Goal: Task Accomplishment & Management: Use online tool/utility

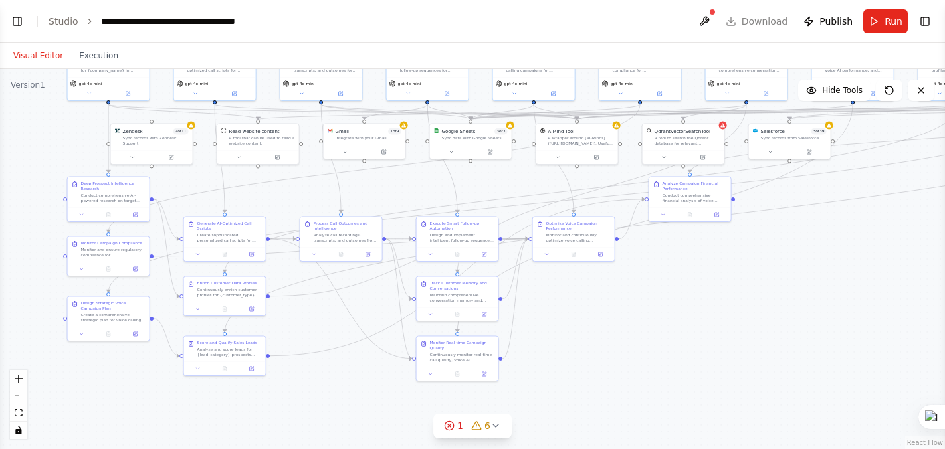
drag, startPoint x: 382, startPoint y: 142, endPoint x: 426, endPoint y: 6, distance: 143.2
click at [426, 6] on main "**********" at bounding box center [472, 224] width 945 height 449
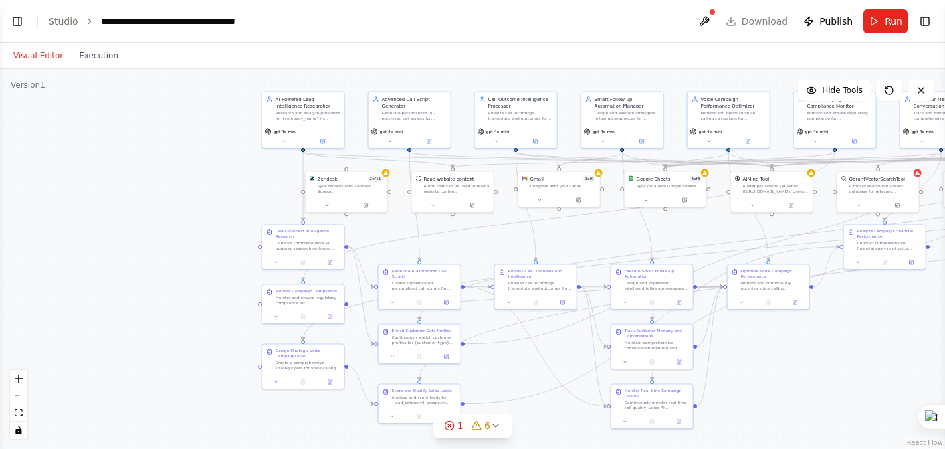
drag, startPoint x: 579, startPoint y: 324, endPoint x: 772, endPoint y: 376, distance: 200.1
click at [772, 376] on div ".deletable-edge-delete-btn { width: 20px; height: 20px; border: 0px solid #ffff…" at bounding box center [472, 259] width 945 height 380
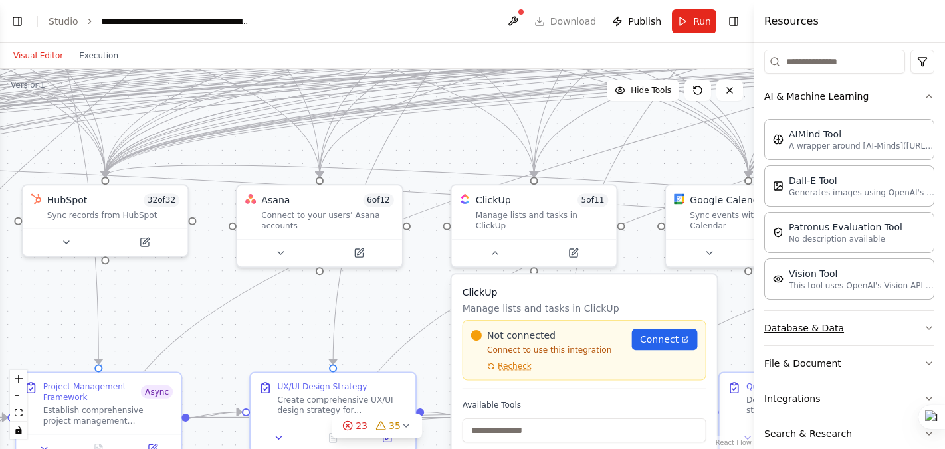
drag, startPoint x: 536, startPoint y: 357, endPoint x: 770, endPoint y: 337, distance: 235.5
click at [770, 337] on div "BETA import os from crewai import Agent, Task, Crew, Process from crewai_tools …" at bounding box center [472, 224] width 945 height 449
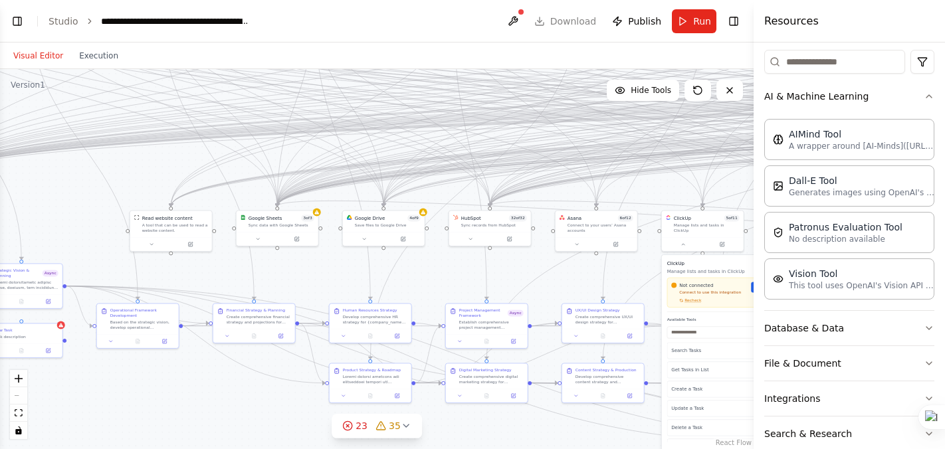
drag, startPoint x: 176, startPoint y: 322, endPoint x: 424, endPoint y: 283, distance: 251.0
click at [424, 283] on div ".deletable-edge-delete-btn { width: 20px; height: 20px; border: 0px solid #ffff…" at bounding box center [377, 259] width 754 height 380
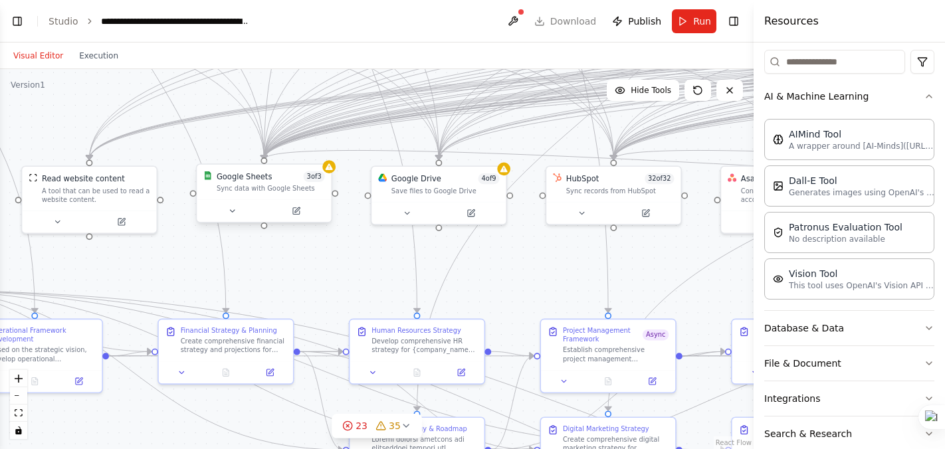
click at [319, 176] on span "3 of 3" at bounding box center [314, 177] width 21 height 11
click at [296, 214] on icon at bounding box center [296, 211] width 7 height 7
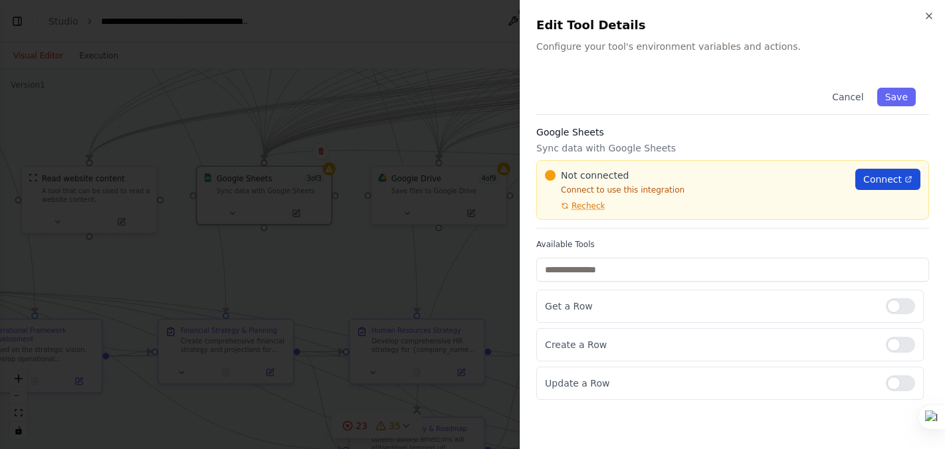
click at [876, 181] on span "Connect" at bounding box center [883, 179] width 39 height 13
click at [581, 204] on span "Recheck" at bounding box center [588, 206] width 33 height 11
click at [870, 177] on span "Connect" at bounding box center [883, 179] width 39 height 13
click at [928, 14] on icon "button" at bounding box center [929, 16] width 11 height 11
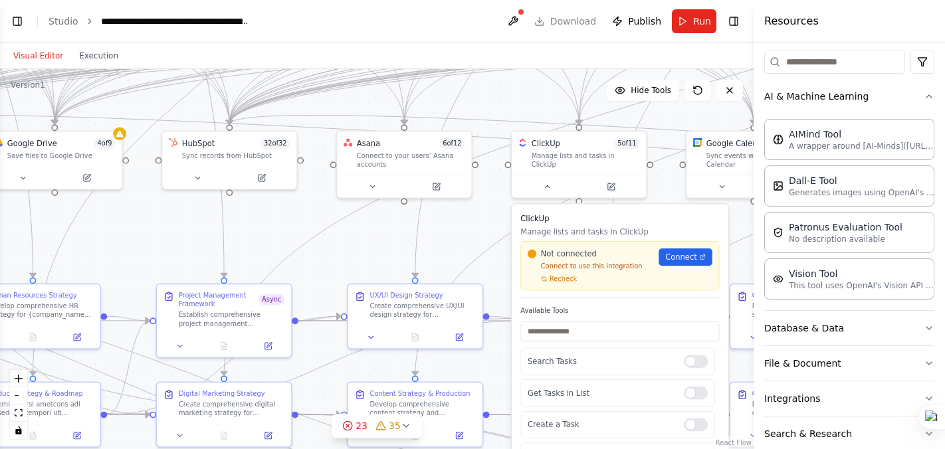
drag, startPoint x: 523, startPoint y: 249, endPoint x: 102, endPoint y: 213, distance: 423.1
click at [102, 213] on div ".deletable-edge-delete-btn { width: 20px; height: 20px; border: 0px solid #ffff…" at bounding box center [377, 259] width 754 height 380
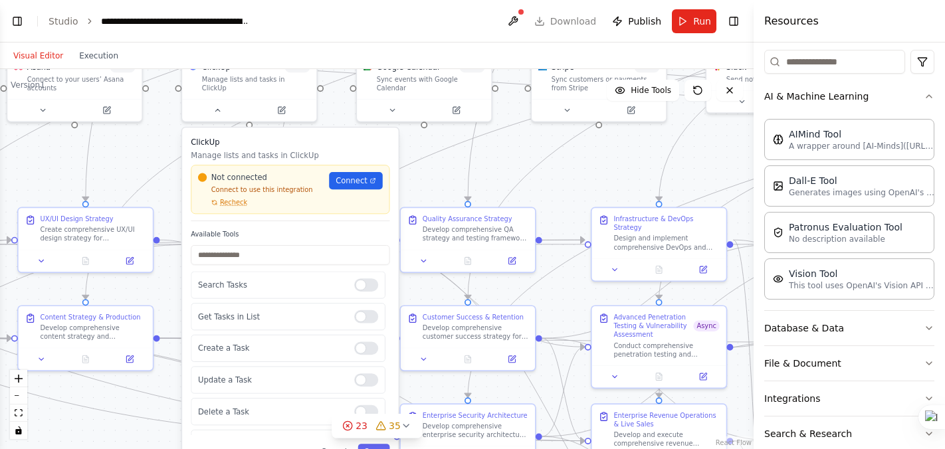
drag, startPoint x: 437, startPoint y: 217, endPoint x: 135, endPoint y: 142, distance: 311.5
click at [135, 142] on div ".deletable-edge-delete-btn { width: 20px; height: 20px; border: 0px solid #ffff…" at bounding box center [377, 259] width 754 height 380
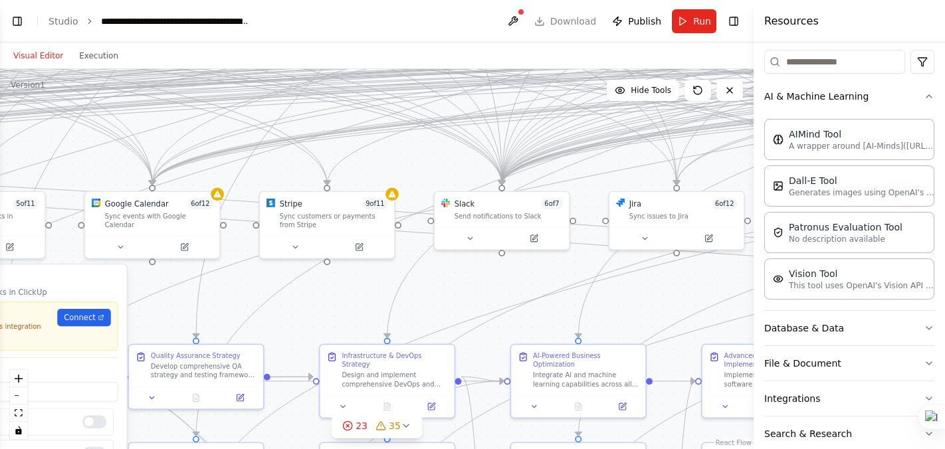
drag, startPoint x: 579, startPoint y: 183, endPoint x: 313, endPoint y: 317, distance: 297.9
click at [313, 317] on div ".deletable-edge-delete-btn { width: 20px; height: 20px; border: 0px solid #ffff…" at bounding box center [377, 259] width 754 height 380
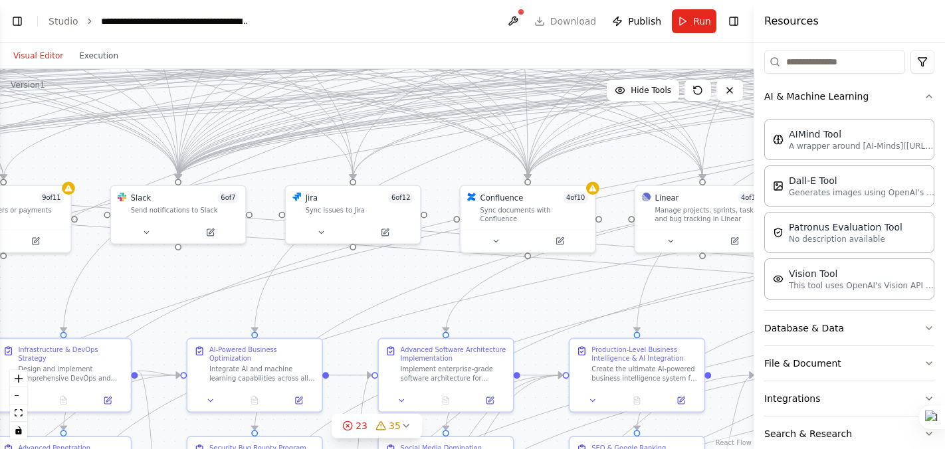
drag, startPoint x: 638, startPoint y: 292, endPoint x: 302, endPoint y: 289, distance: 335.7
click at [302, 289] on div ".deletable-edge-delete-btn { width: 20px; height: 20px; border: 0px solid #ffff…" at bounding box center [377, 259] width 754 height 380
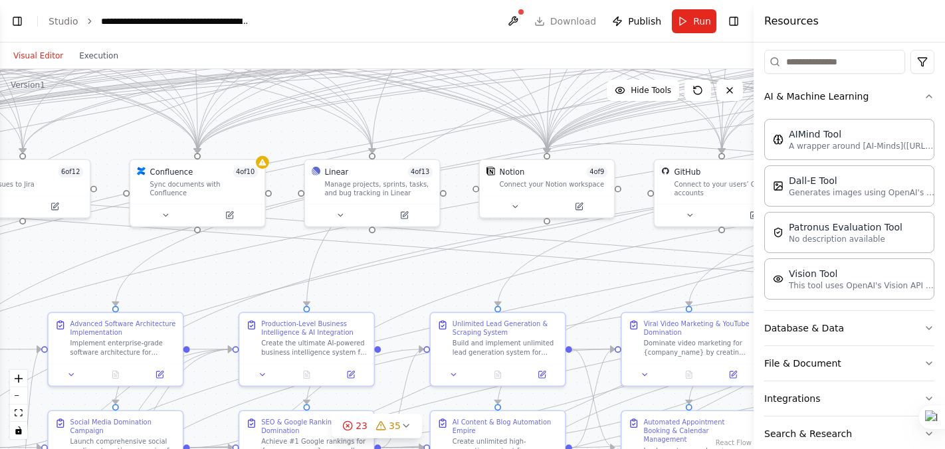
drag, startPoint x: 685, startPoint y: 320, endPoint x: 357, endPoint y: 293, distance: 328.9
click at [357, 293] on div ".deletable-edge-delete-btn { width: 20px; height: 20px; border: 0px solid #ffff…" at bounding box center [377, 259] width 754 height 380
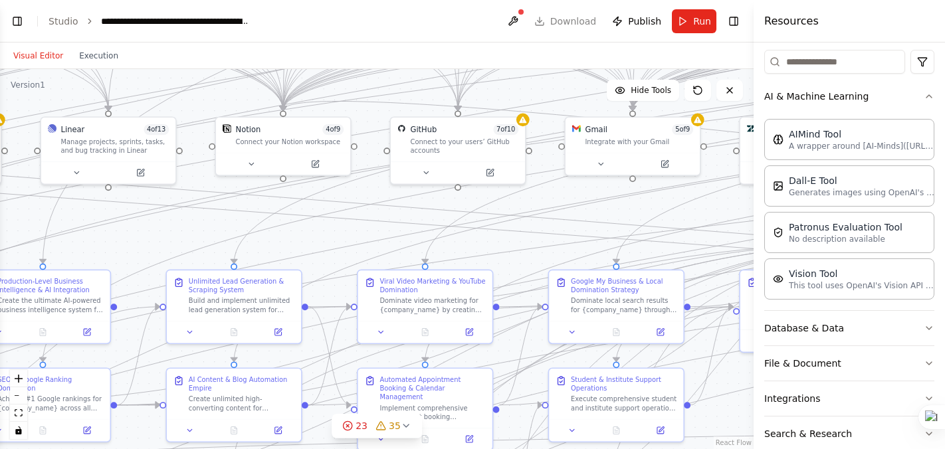
drag, startPoint x: 587, startPoint y: 280, endPoint x: 336, endPoint y: 237, distance: 254.2
click at [336, 237] on div ".deletable-edge-delete-btn { width: 20px; height: 20px; border: 0px solid #ffff…" at bounding box center [377, 259] width 754 height 380
click at [499, 135] on div "Connect to your users’ GitHub accounts" at bounding box center [464, 143] width 108 height 17
click at [505, 136] on div "Connect to your users’ GitHub accounts" at bounding box center [464, 143] width 108 height 17
click at [493, 172] on icon at bounding box center [489, 170] width 9 height 9
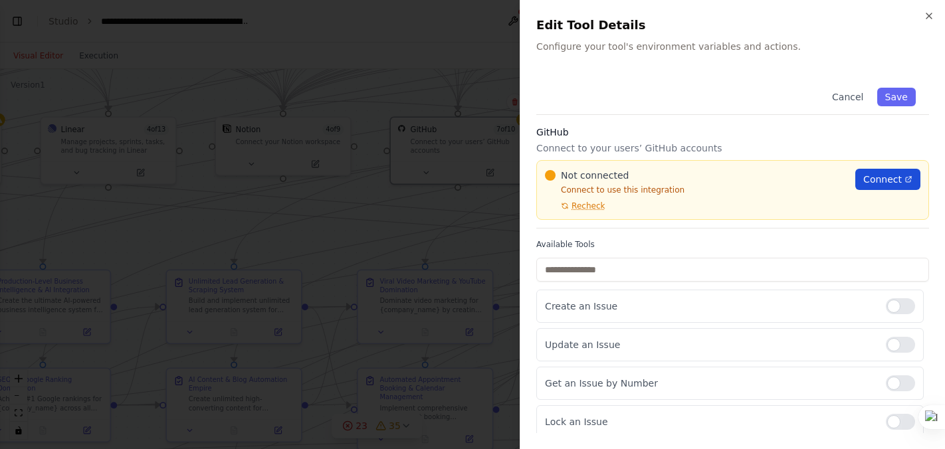
click at [893, 176] on span "Connect" at bounding box center [883, 179] width 39 height 13
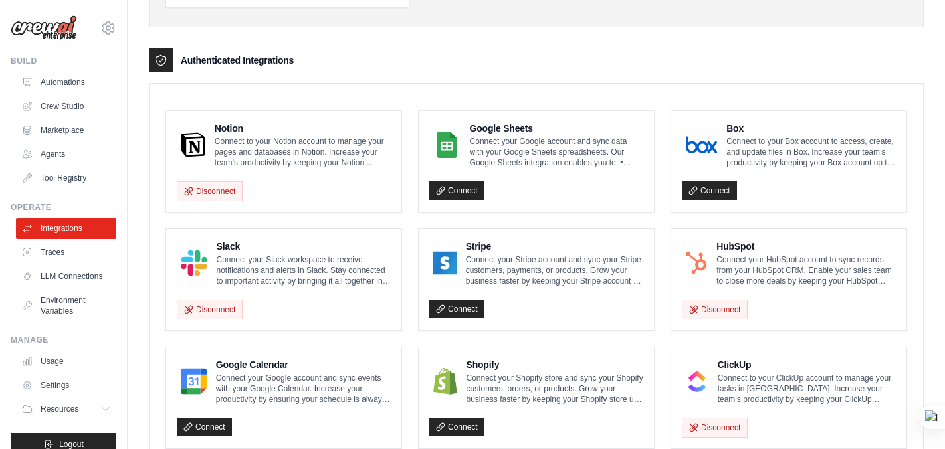
scroll to position [331, 0]
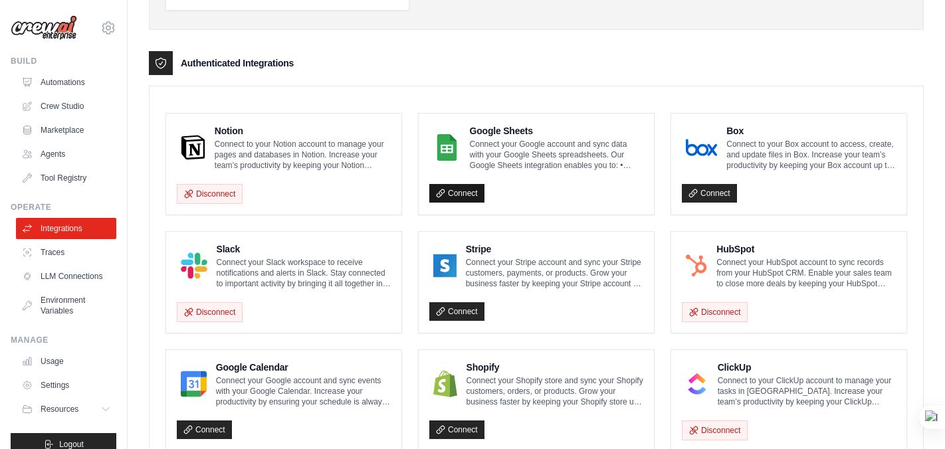
click at [461, 195] on link "Connect" at bounding box center [456, 193] width 55 height 19
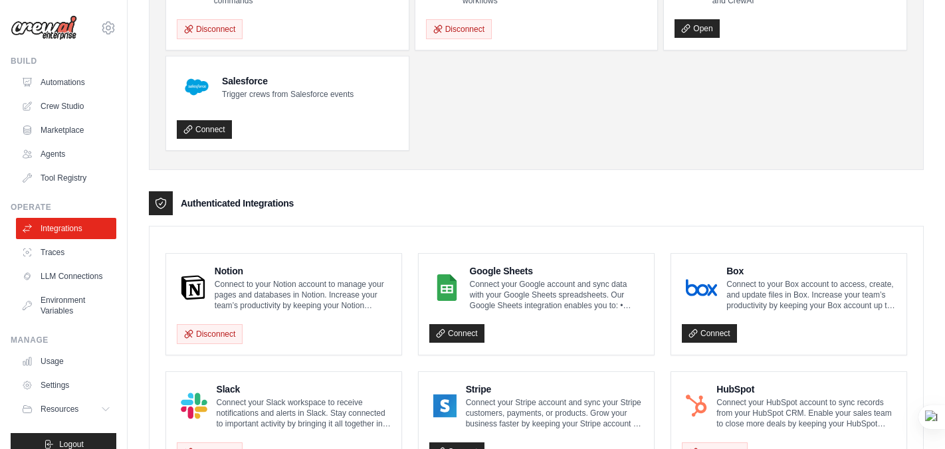
scroll to position [0, 0]
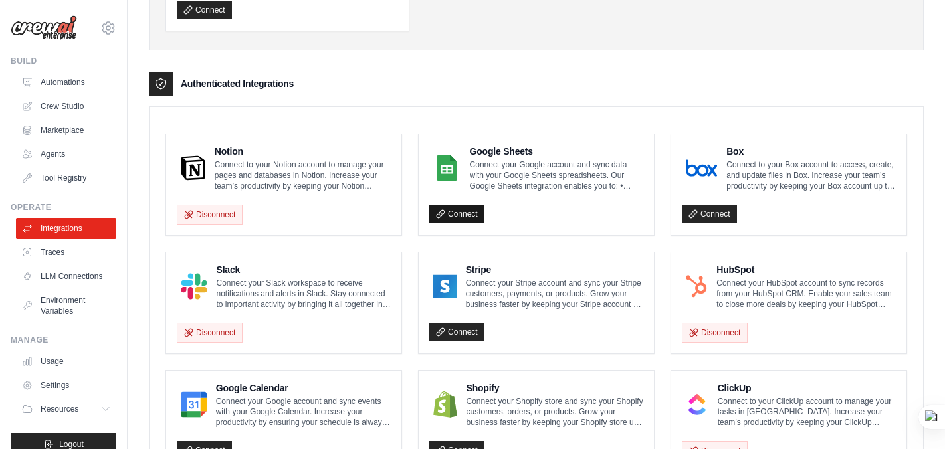
click at [453, 210] on link "Connect" at bounding box center [456, 214] width 55 height 19
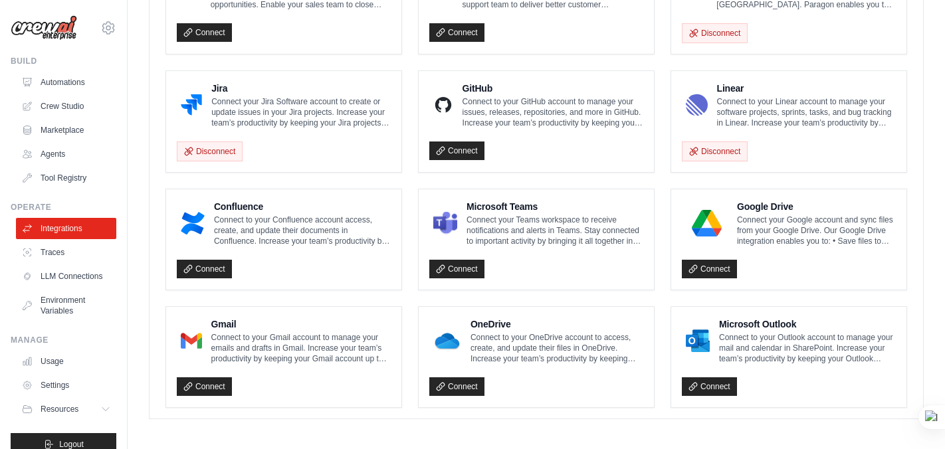
scroll to position [805, 0]
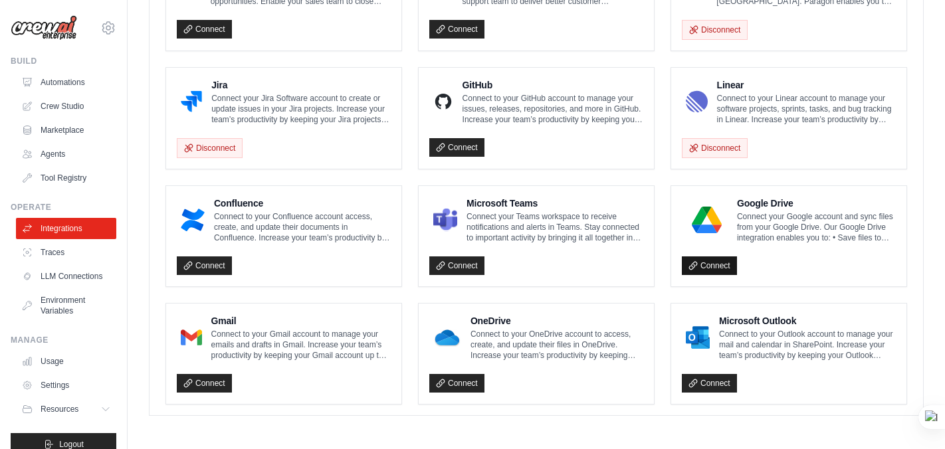
click at [706, 269] on link "Connect" at bounding box center [709, 266] width 55 height 19
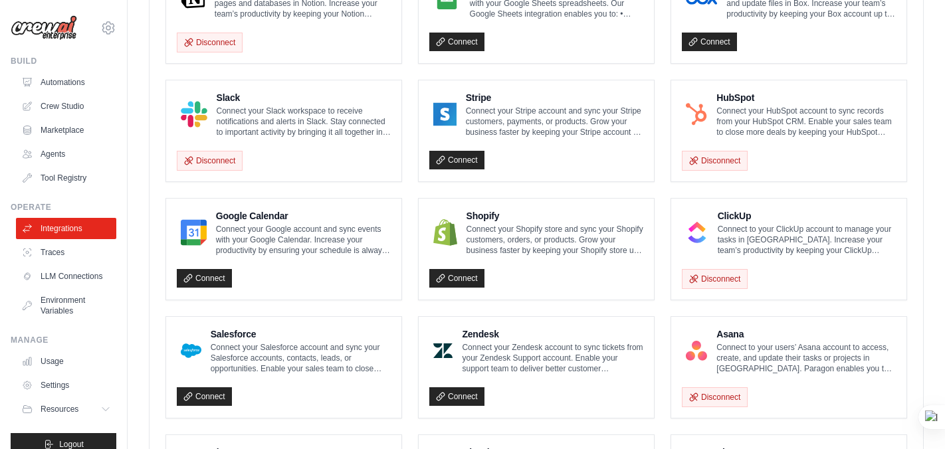
scroll to position [426, 0]
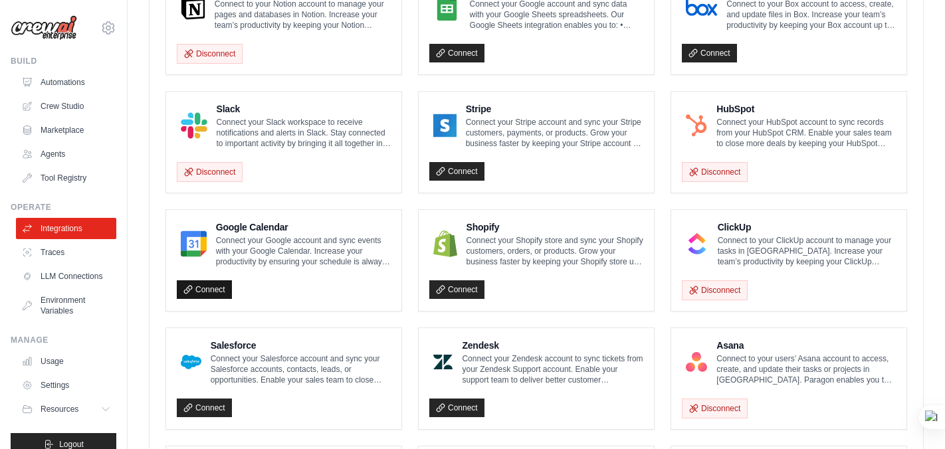
click at [213, 282] on link "Connect" at bounding box center [204, 290] width 55 height 19
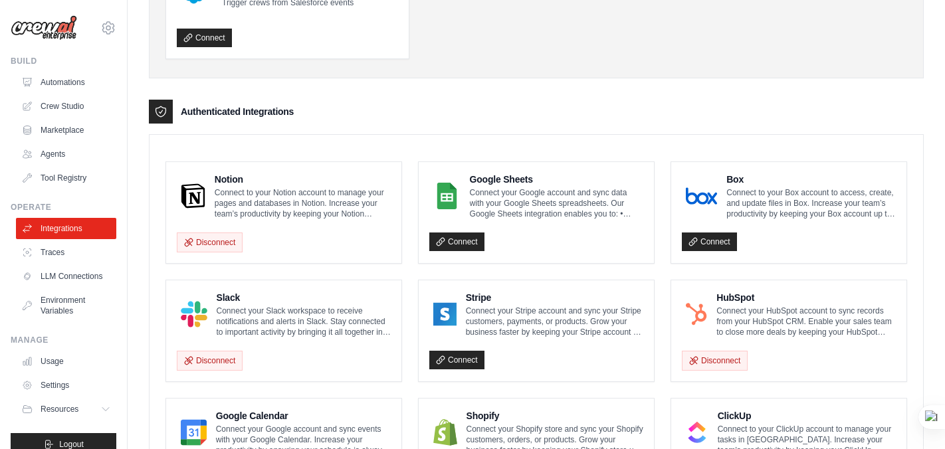
scroll to position [0, 0]
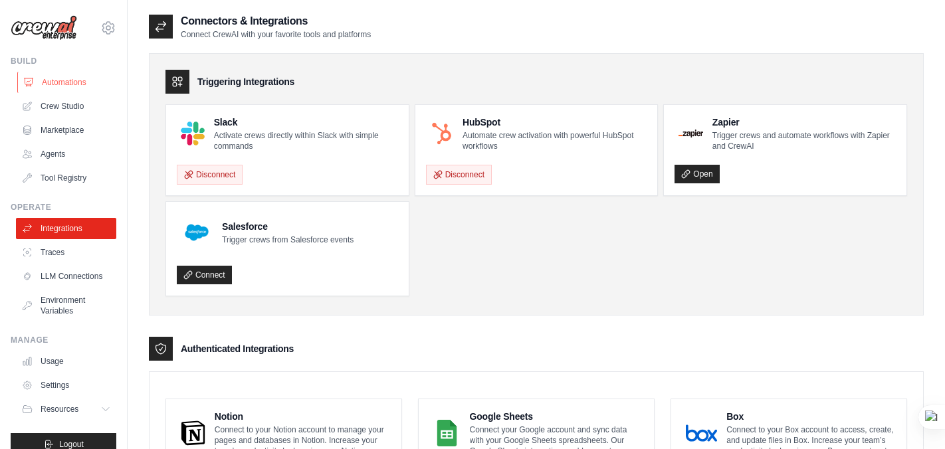
click at [53, 88] on link "Automations" at bounding box center [67, 82] width 100 height 21
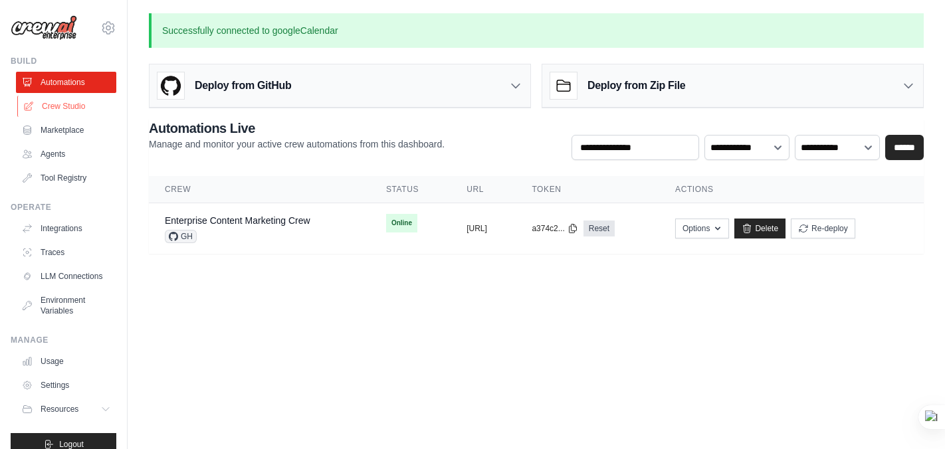
click at [80, 106] on link "Crew Studio" at bounding box center [67, 106] width 100 height 21
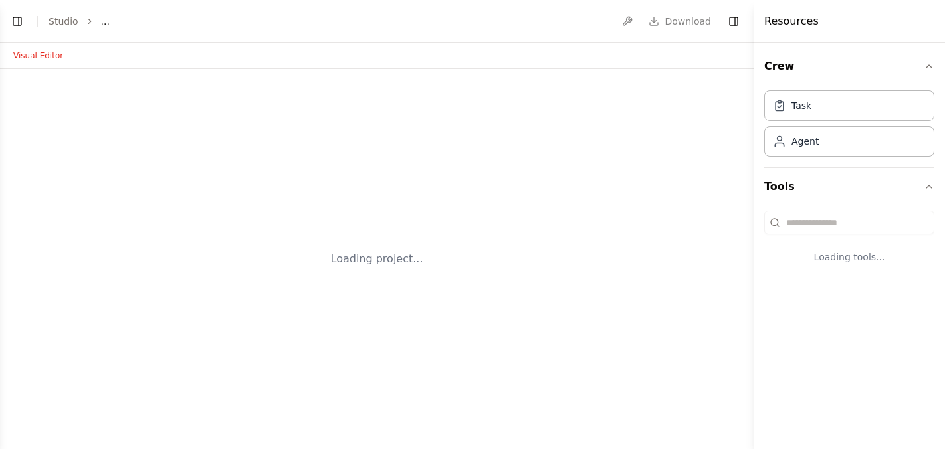
select select "****"
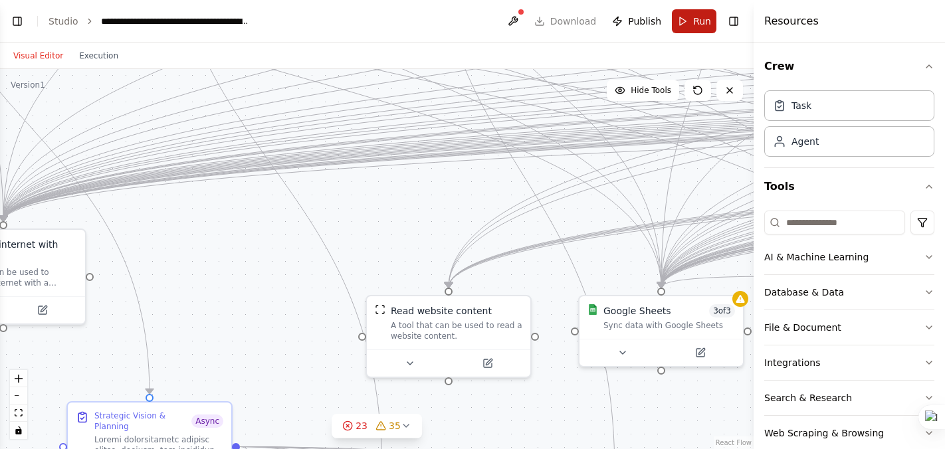
click at [684, 25] on button "Run" at bounding box center [694, 21] width 45 height 24
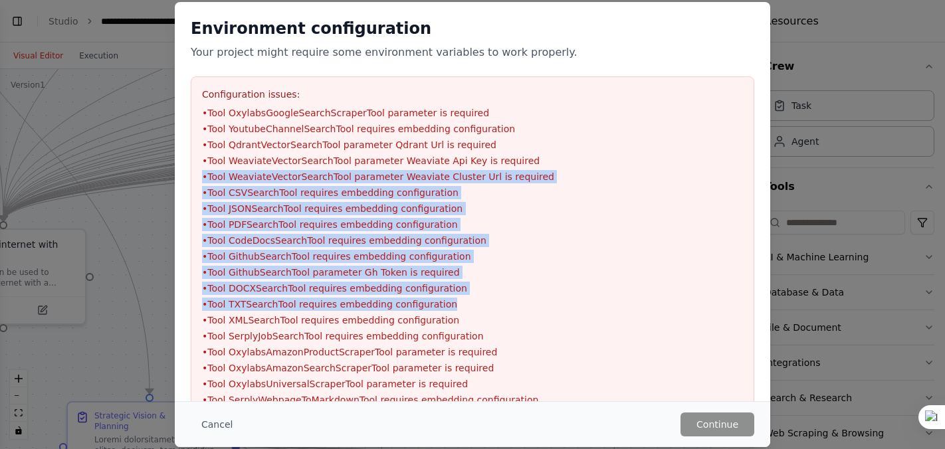
drag, startPoint x: 551, startPoint y: 302, endPoint x: 533, endPoint y: 158, distance: 146.0
click at [533, 158] on ul "• Tool OxylabsGoogleSearchScraperTool parameter is required • Tool YoutubeChann…" at bounding box center [472, 288] width 541 height 364
click at [533, 158] on li "• Tool WeaviateVectorSearchTool parameter Weaviate Api Key is required" at bounding box center [472, 160] width 541 height 13
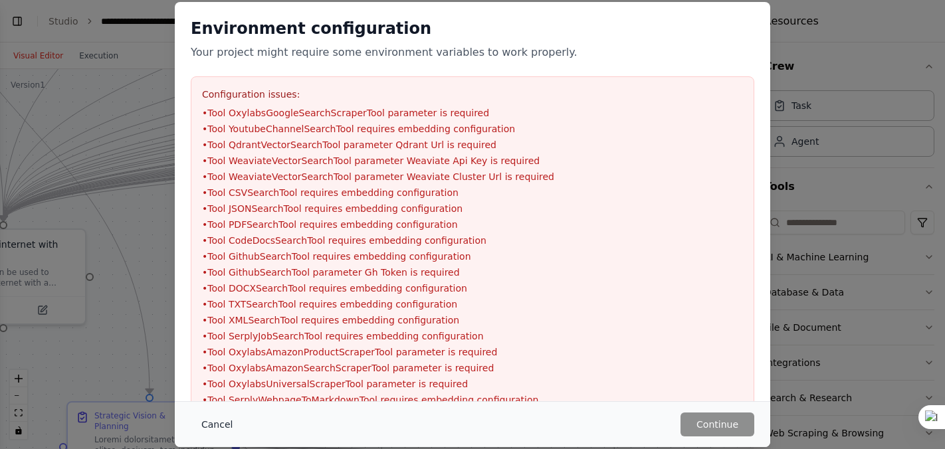
click at [225, 424] on button "Cancel" at bounding box center [217, 425] width 53 height 24
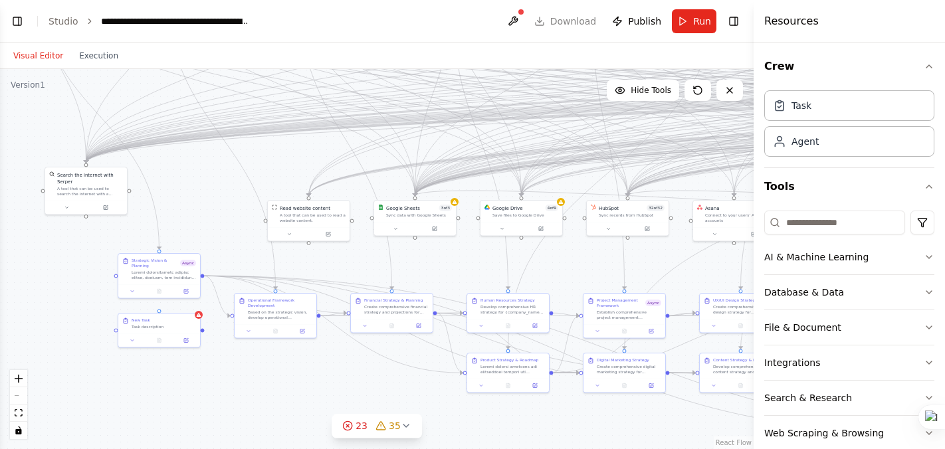
drag, startPoint x: 235, startPoint y: 333, endPoint x: 87, endPoint y: 261, distance: 164.4
click at [87, 261] on div ".deletable-edge-delete-btn { width: 20px; height: 20px; border: 0px solid #ffff…" at bounding box center [377, 259] width 754 height 380
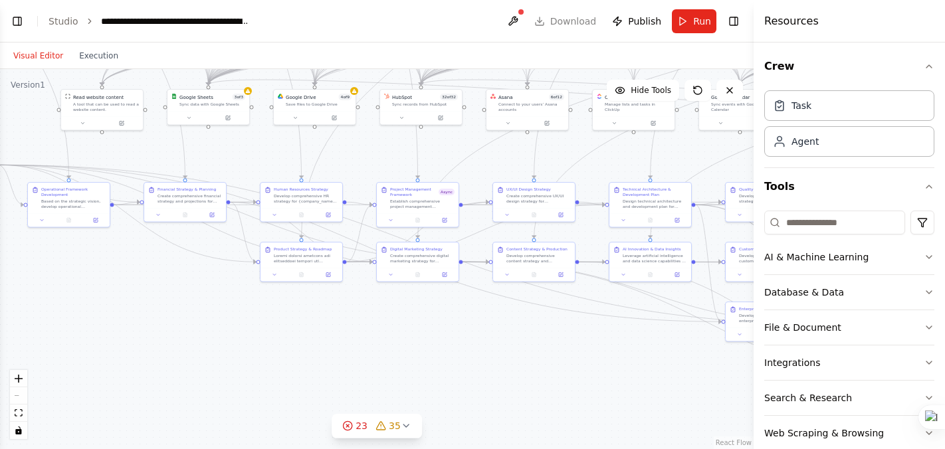
drag, startPoint x: 410, startPoint y: 382, endPoint x: 205, endPoint y: 273, distance: 231.7
click at [205, 273] on div ".deletable-edge-delete-btn { width: 20px; height: 20px; border: 0px solid #ffff…" at bounding box center [377, 259] width 754 height 380
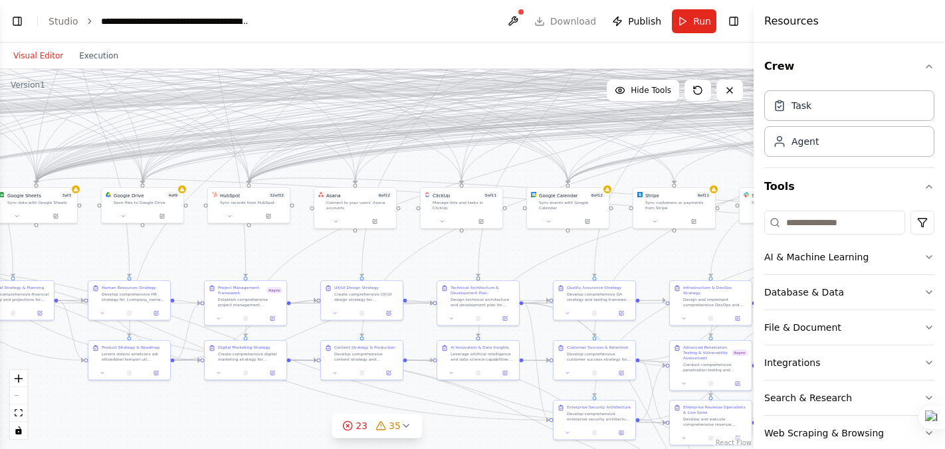
drag, startPoint x: 576, startPoint y: 375, endPoint x: 404, endPoint y: 473, distance: 198.3
click at [404, 449] on html "BETA import os from crewai import Agent, Task, Crew, Process from crewai_tools …" at bounding box center [472, 224] width 945 height 449
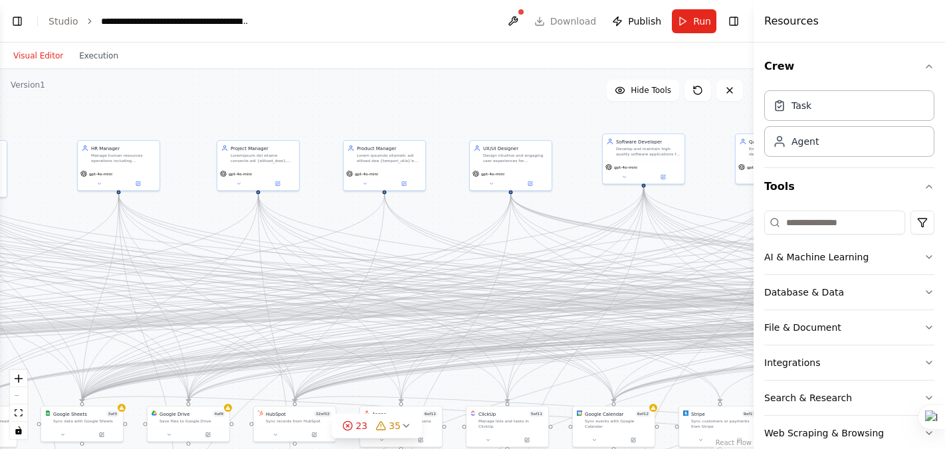
drag, startPoint x: 511, startPoint y: 248, endPoint x: 556, endPoint y: 467, distance: 223.5
click at [556, 449] on html "BETA import os from crewai import Agent, Task, Crew, Process from crewai_tools …" at bounding box center [472, 224] width 945 height 449
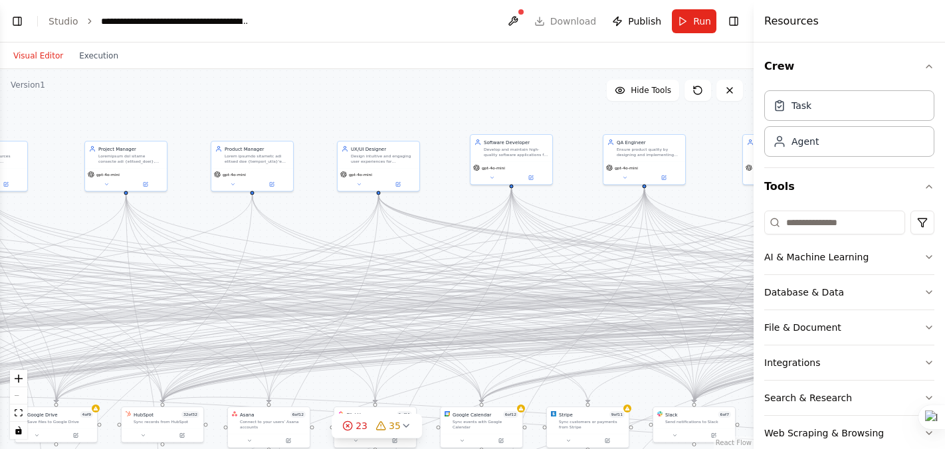
drag, startPoint x: 445, startPoint y: 126, endPoint x: 289, endPoint y: 130, distance: 156.3
click at [289, 130] on div ".deletable-edge-delete-btn { width: 20px; height: 20px; border: 0px solid #ffff…" at bounding box center [377, 259] width 754 height 380
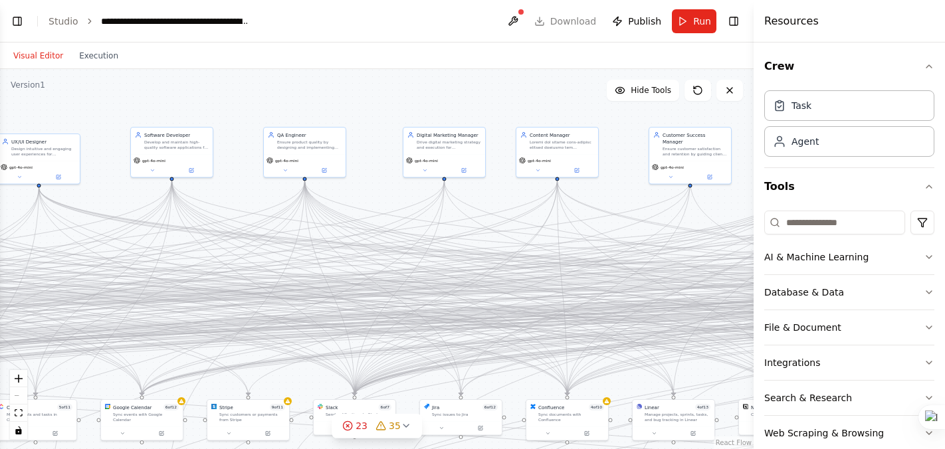
drag, startPoint x: 530, startPoint y: 114, endPoint x: 206, endPoint y: 100, distance: 324.7
click at [206, 100] on div ".deletable-edge-delete-btn { width: 20px; height: 20px; border: 0px solid #ffff…" at bounding box center [377, 259] width 754 height 380
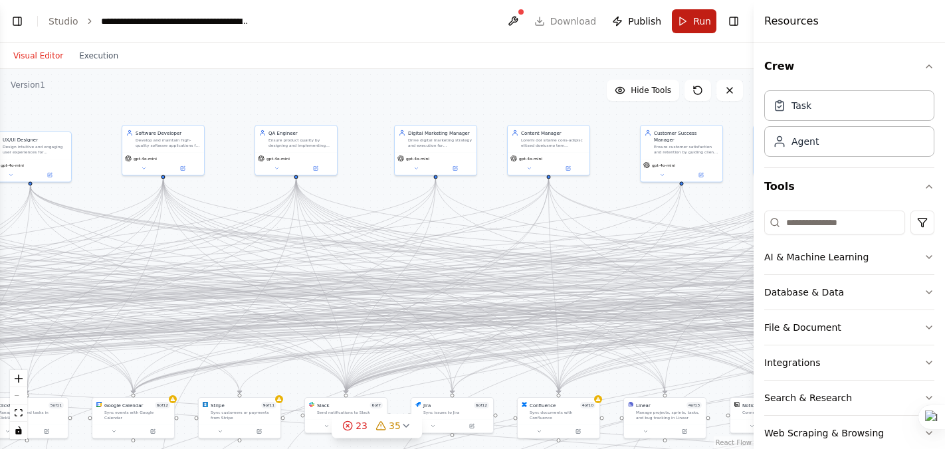
click at [707, 21] on span "Run" at bounding box center [702, 21] width 18 height 13
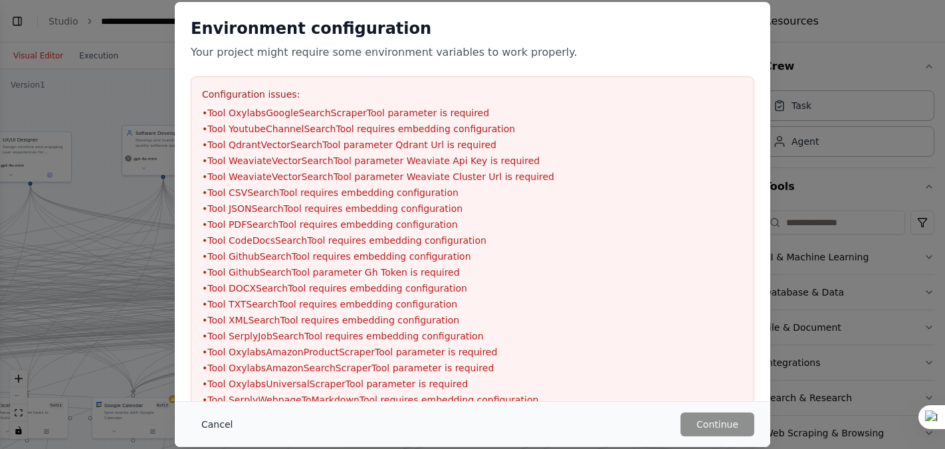
click at [215, 422] on button "Cancel" at bounding box center [217, 425] width 53 height 24
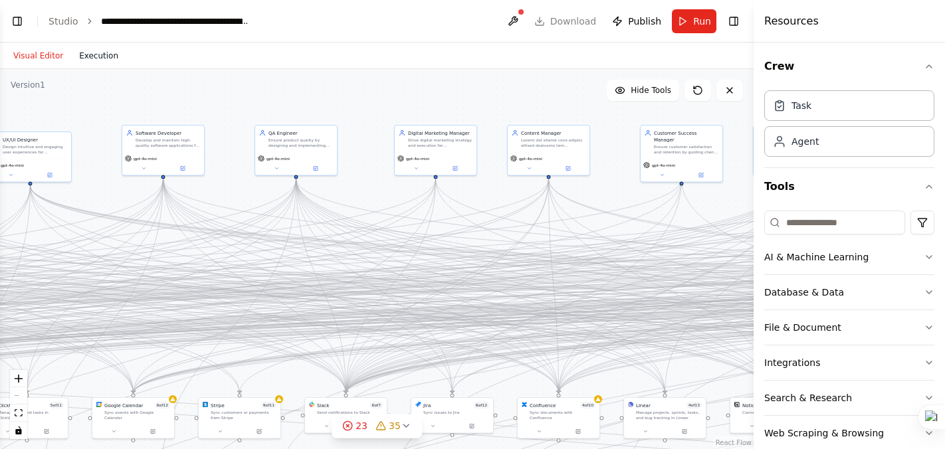
click at [90, 56] on button "Execution" at bounding box center [98, 56] width 55 height 16
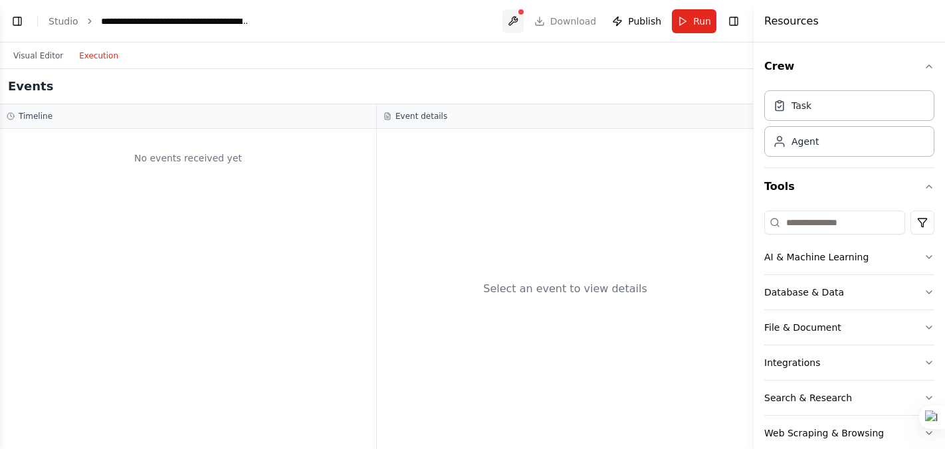
click at [521, 16] on button at bounding box center [513, 21] width 21 height 24
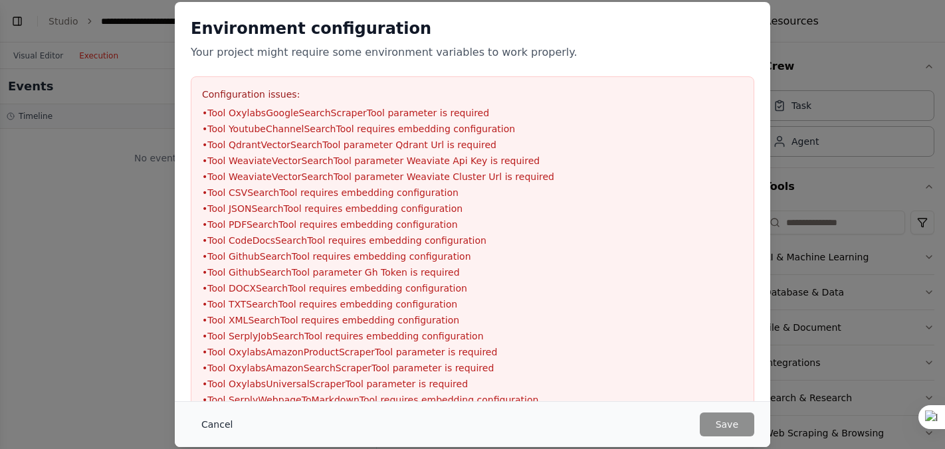
click at [223, 422] on button "Cancel" at bounding box center [217, 425] width 53 height 24
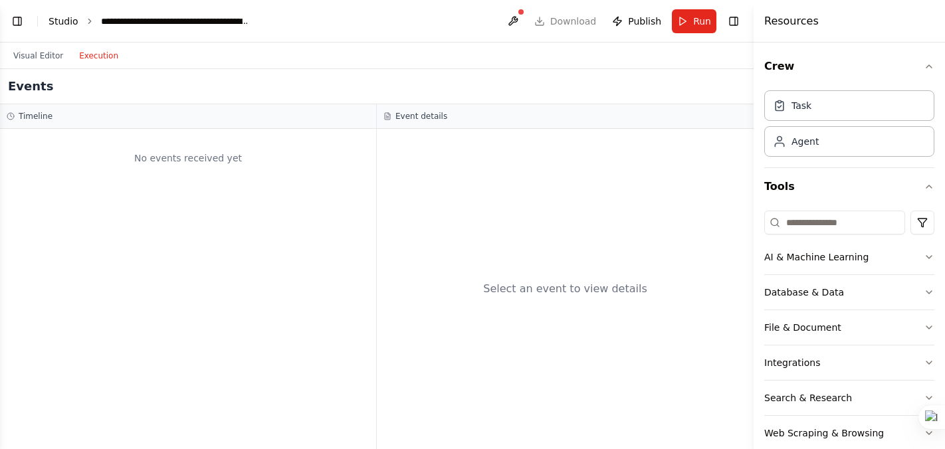
click at [68, 21] on link "Studio" at bounding box center [64, 21] width 30 height 11
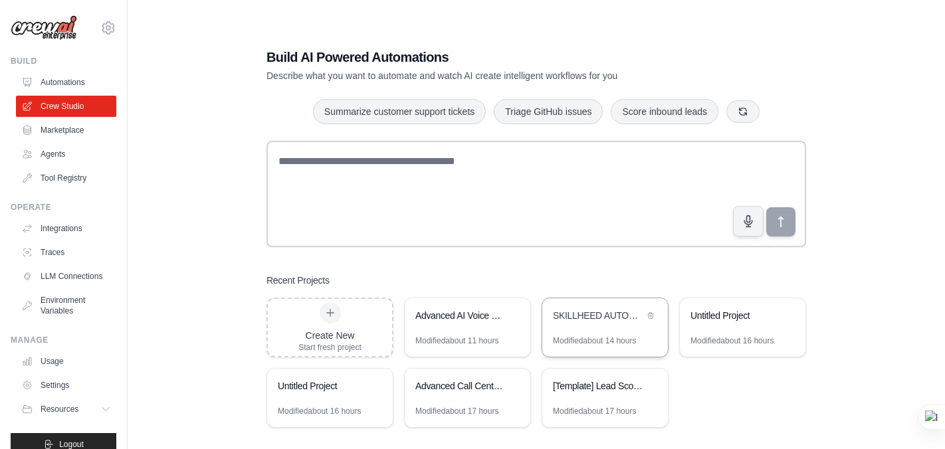
scroll to position [27, 0]
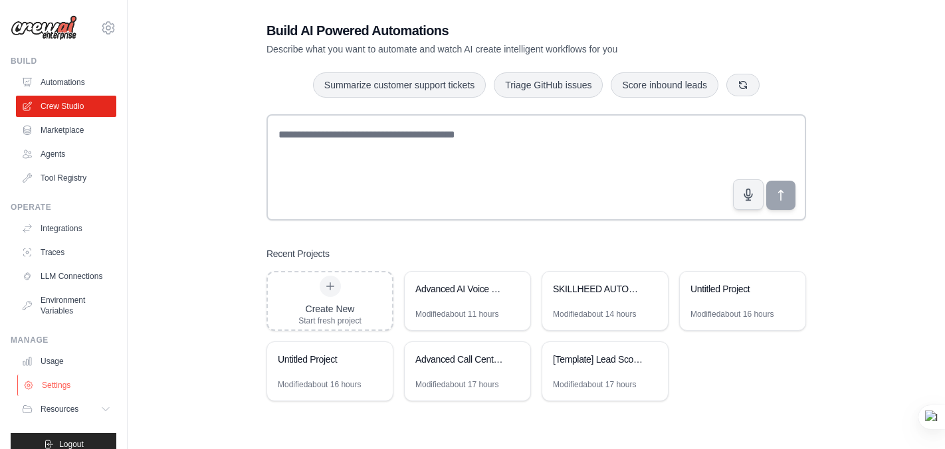
click at [54, 381] on link "Settings" at bounding box center [67, 385] width 100 height 21
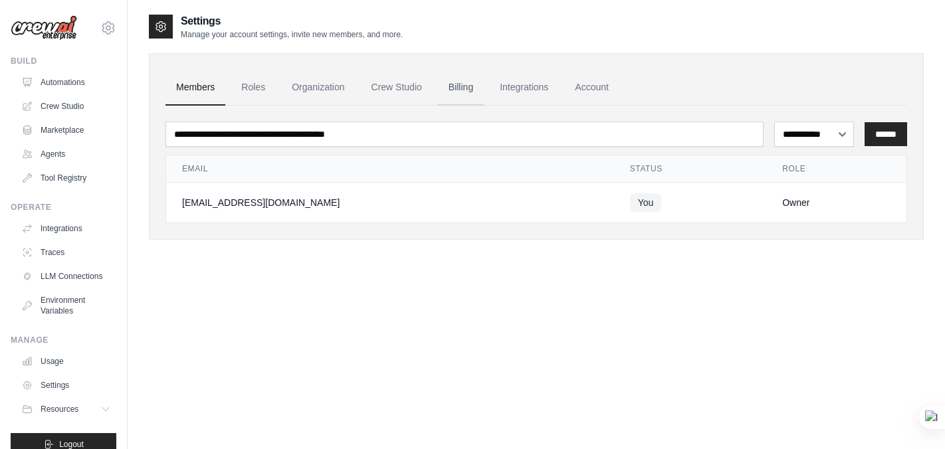
click at [456, 86] on link "Billing" at bounding box center [461, 88] width 46 height 36
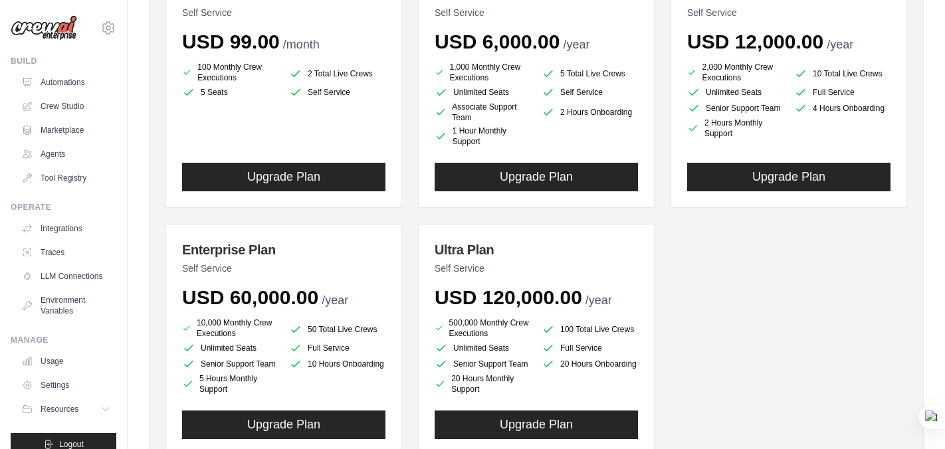
scroll to position [302, 0]
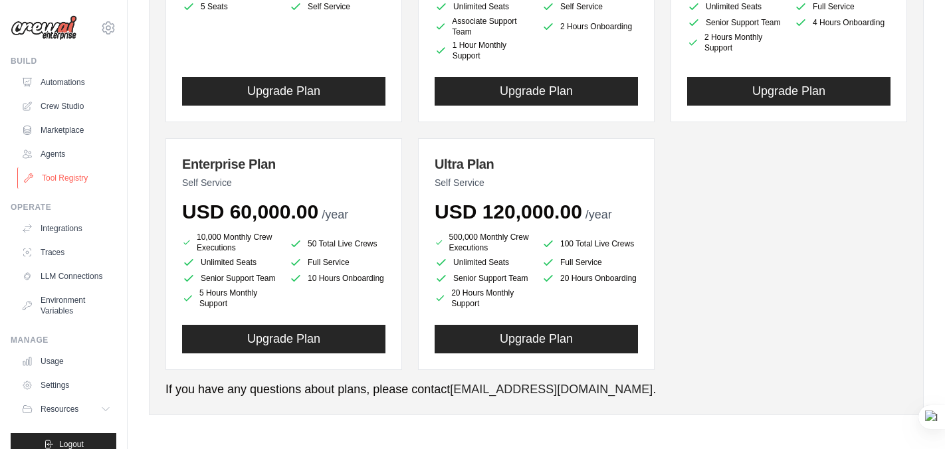
click at [55, 176] on link "Tool Registry" at bounding box center [67, 178] width 100 height 21
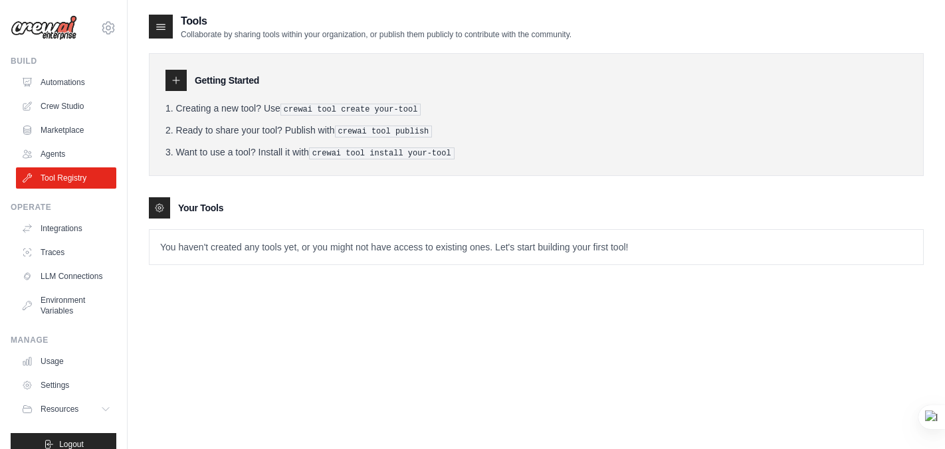
click at [177, 80] on icon at bounding box center [176, 80] width 7 height 7
click at [58, 154] on link "Agents" at bounding box center [67, 154] width 100 height 21
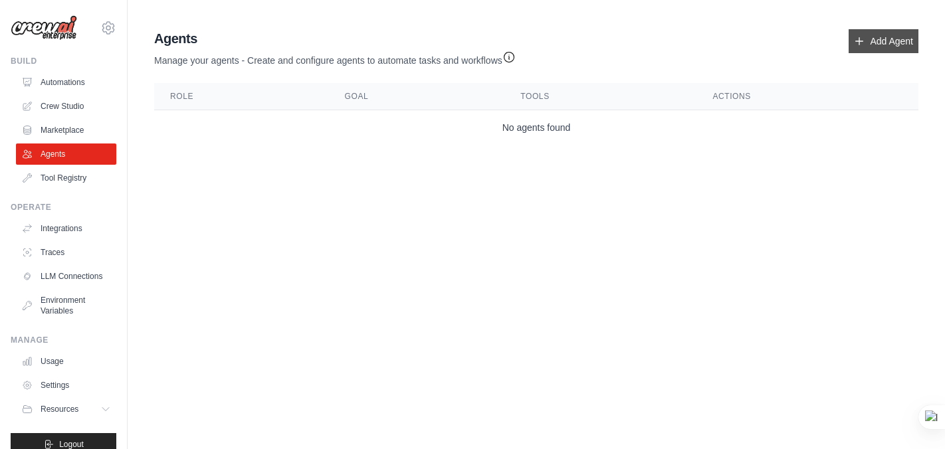
click at [880, 36] on link "Add Agent" at bounding box center [884, 41] width 70 height 24
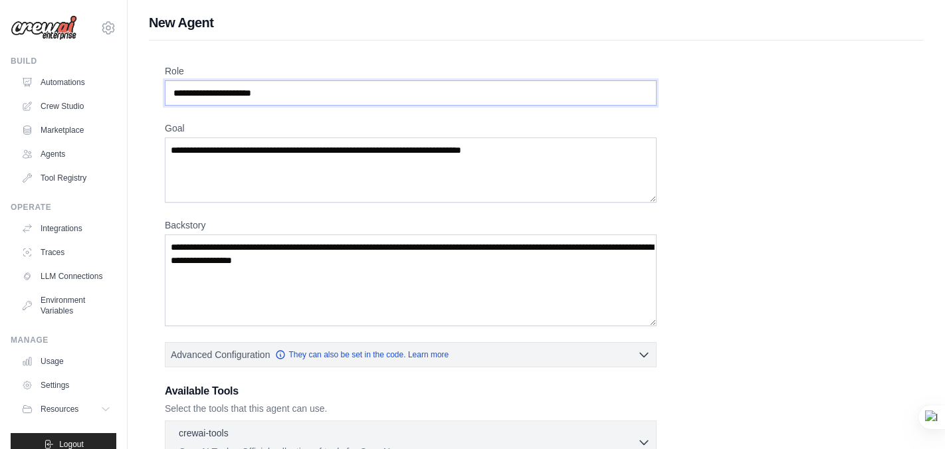
drag, startPoint x: 290, startPoint y: 92, endPoint x: 192, endPoint y: 95, distance: 97.8
click at [192, 95] on input "Role" at bounding box center [411, 92] width 492 height 25
click at [291, 95] on input "Role" at bounding box center [411, 92] width 492 height 25
click at [33, 78] on icon at bounding box center [29, 82] width 9 height 8
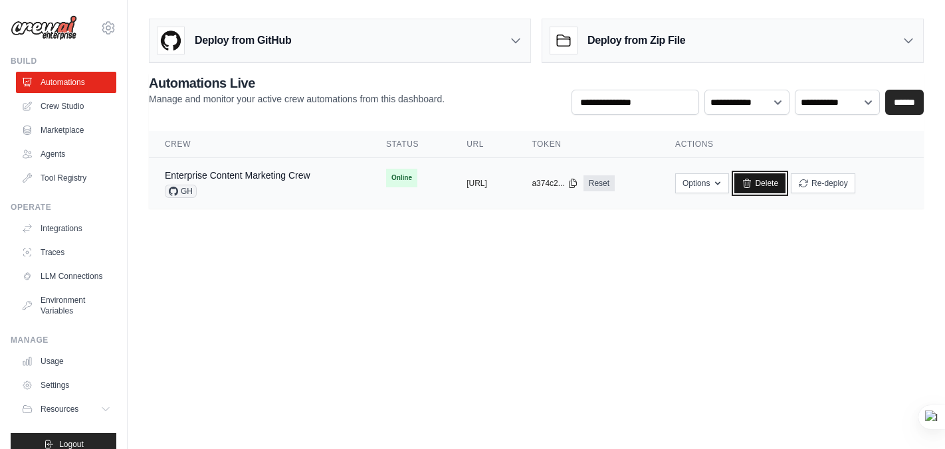
click at [753, 187] on icon at bounding box center [747, 183] width 11 height 11
click at [511, 41] on icon at bounding box center [515, 40] width 13 height 13
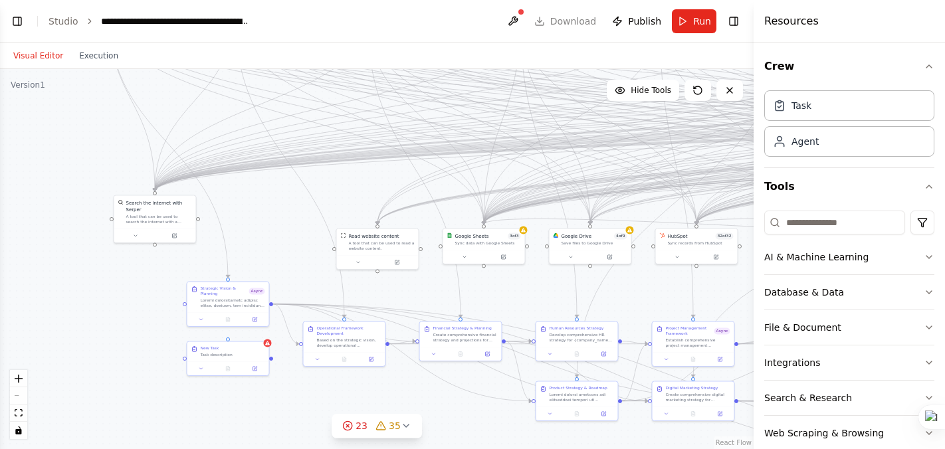
click at [282, 225] on div ".deletable-edge-delete-btn { width: 20px; height: 20px; border: 0px solid #ffff…" at bounding box center [377, 259] width 754 height 380
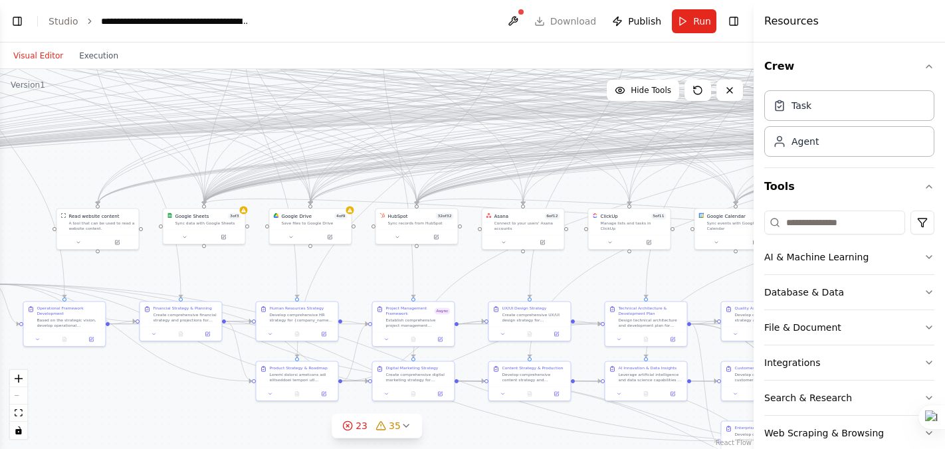
drag, startPoint x: 657, startPoint y: 289, endPoint x: 376, endPoint y: 269, distance: 281.9
click at [376, 269] on div ".deletable-edge-delete-btn { width: 20px; height: 20px; border: 0px solid #ffff…" at bounding box center [377, 259] width 754 height 380
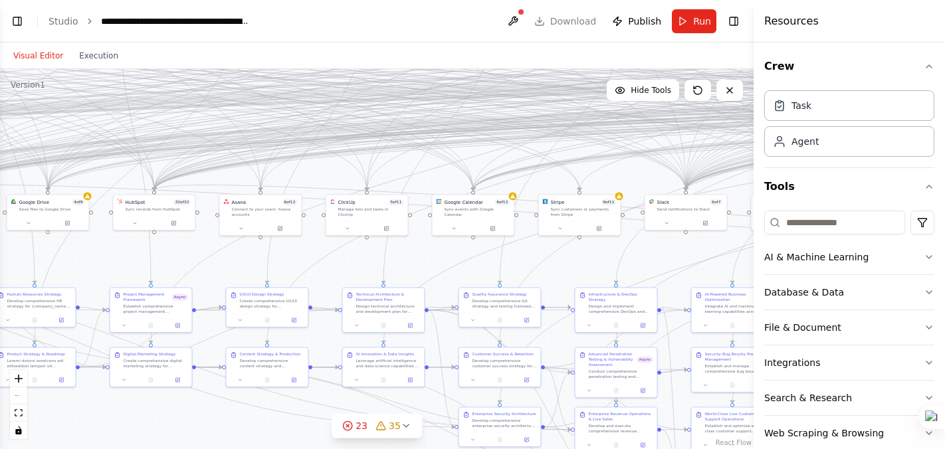
drag, startPoint x: 598, startPoint y: 289, endPoint x: 337, endPoint y: 275, distance: 261.6
click at [337, 275] on div ".deletable-edge-delete-btn { width: 20px; height: 20px; border: 0px solid #ffff…" at bounding box center [377, 259] width 754 height 380
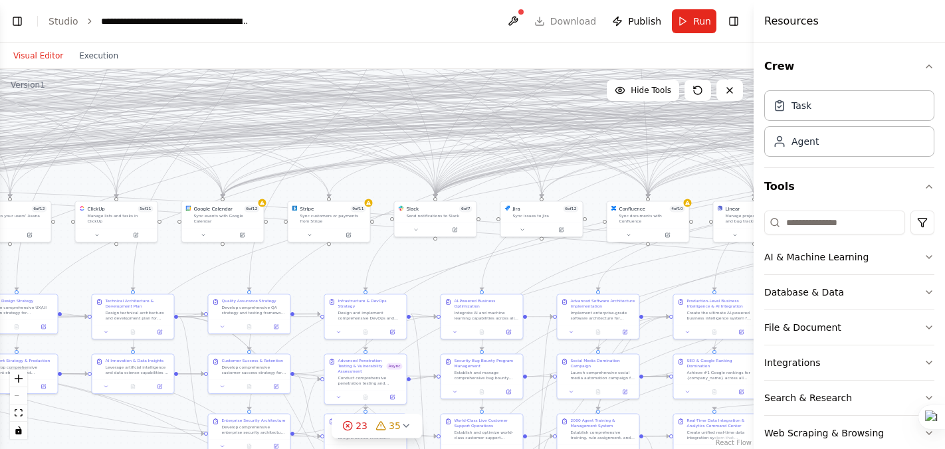
drag, startPoint x: 584, startPoint y: 269, endPoint x: 332, endPoint y: 275, distance: 251.4
click at [332, 275] on div ".deletable-edge-delete-btn { width: 20px; height: 20px; border: 0px solid #ffff…" at bounding box center [377, 259] width 754 height 380
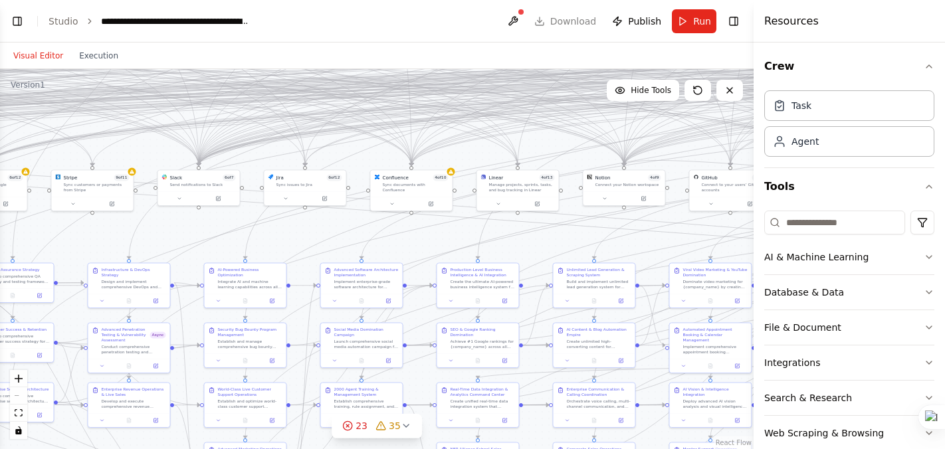
drag, startPoint x: 528, startPoint y: 265, endPoint x: 291, endPoint y: 234, distance: 238.7
click at [291, 234] on div ".deletable-edge-delete-btn { width: 20px; height: 20px; border: 0px solid #ffff…" at bounding box center [377, 259] width 754 height 380
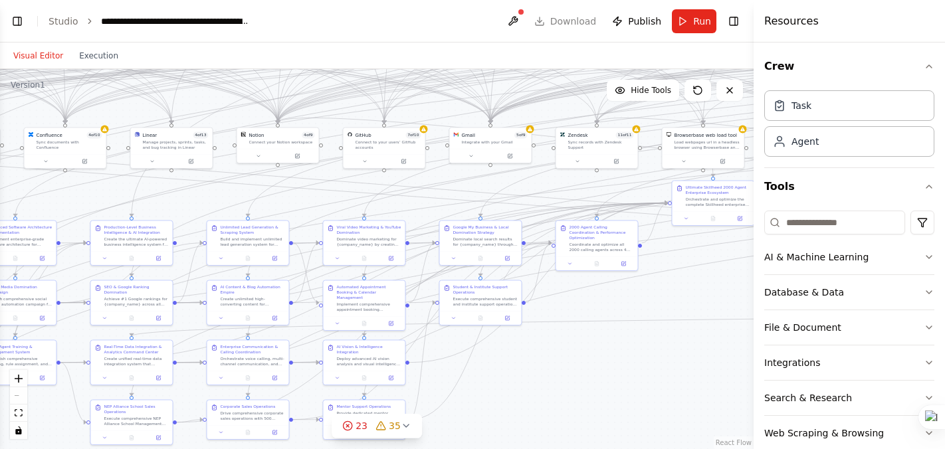
drag, startPoint x: 540, startPoint y: 245, endPoint x: 194, endPoint y: 202, distance: 348.3
click at [194, 202] on div ".deletable-edge-delete-btn { width: 20px; height: 20px; border: 0px solid #ffff…" at bounding box center [377, 259] width 754 height 380
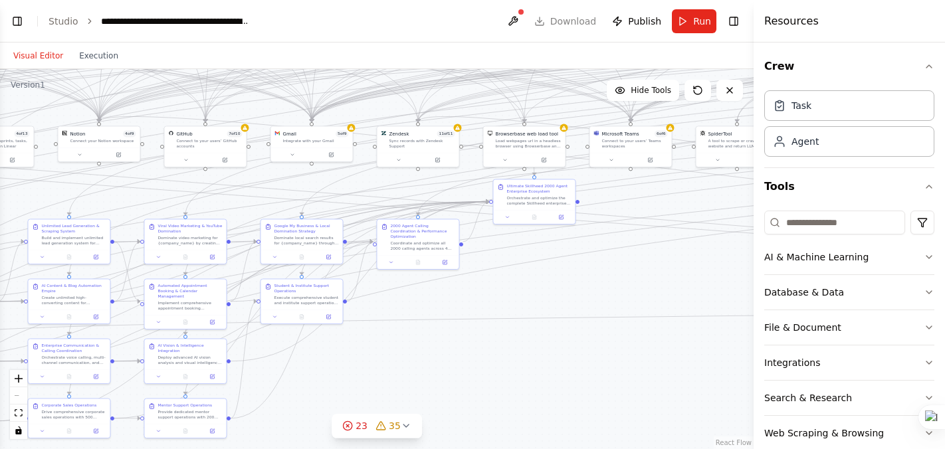
drag, startPoint x: 630, startPoint y: 344, endPoint x: 451, endPoint y: 342, distance: 178.8
click at [451, 342] on div ".deletable-edge-delete-btn { width: 20px; height: 20px; border: 0px solid #ffff…" at bounding box center [377, 259] width 754 height 380
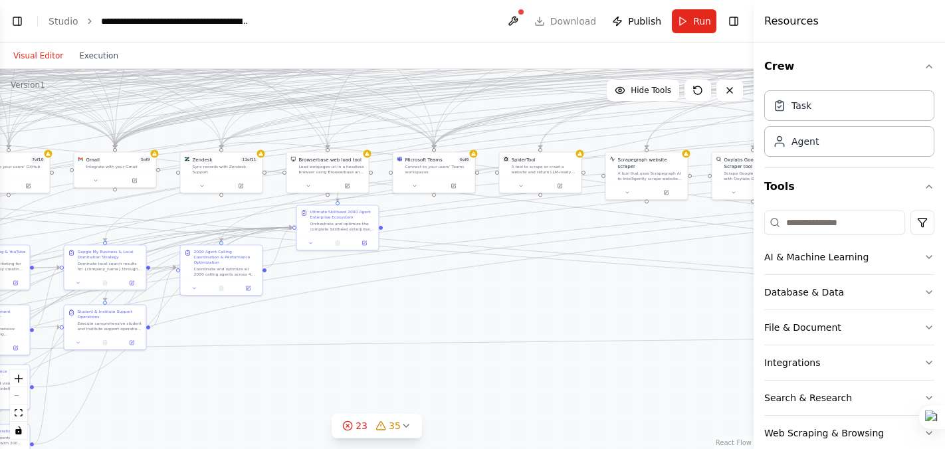
drag, startPoint x: 649, startPoint y: 271, endPoint x: 453, endPoint y: 296, distance: 198.5
click at [453, 296] on div ".deletable-edge-delete-btn { width: 20px; height: 20px; border: 0px solid #ffff…" at bounding box center [377, 259] width 754 height 380
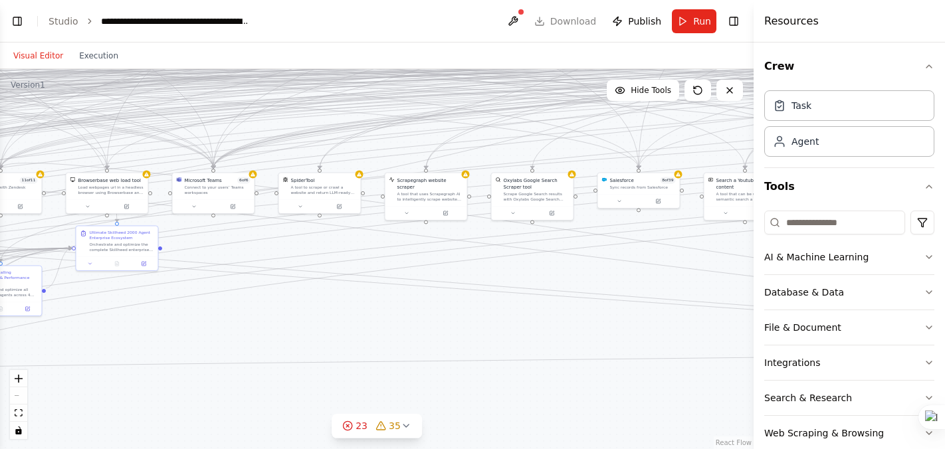
drag, startPoint x: 652, startPoint y: 294, endPoint x: 431, endPoint y: 314, distance: 221.7
click at [431, 314] on div ".deletable-edge-delete-btn { width: 20px; height: 20px; border: 0px solid #ffff…" at bounding box center [377, 259] width 754 height 380
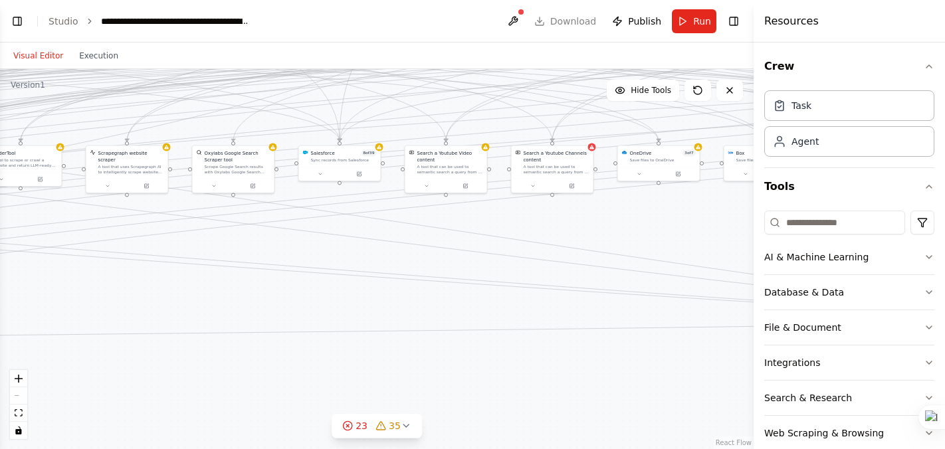
drag, startPoint x: 588, startPoint y: 313, endPoint x: 288, endPoint y: 286, distance: 301.1
click at [288, 286] on div ".deletable-edge-delete-btn { width: 20px; height: 20px; border: 0px solid #ffff…" at bounding box center [377, 259] width 754 height 380
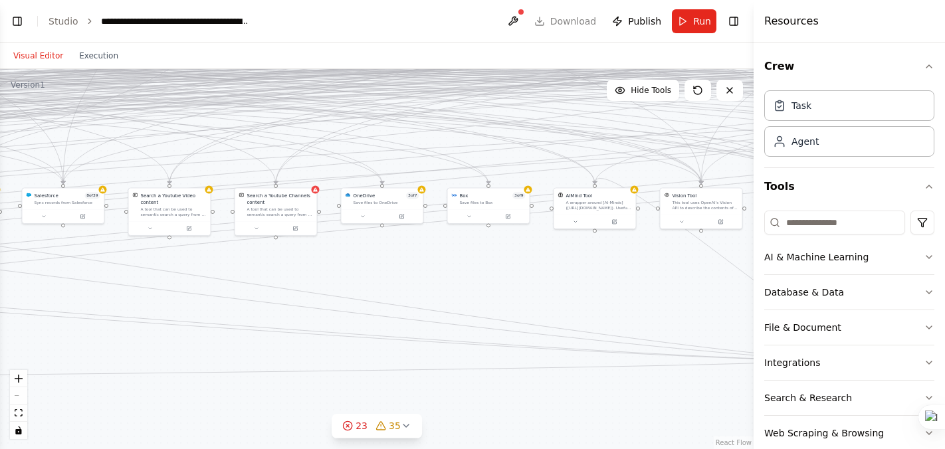
drag, startPoint x: 701, startPoint y: 222, endPoint x: 425, endPoint y: 265, distance: 279.1
click at [425, 265] on div ".deletable-edge-delete-btn { width: 20px; height: 20px; border: 0px solid #ffff…" at bounding box center [377, 259] width 754 height 380
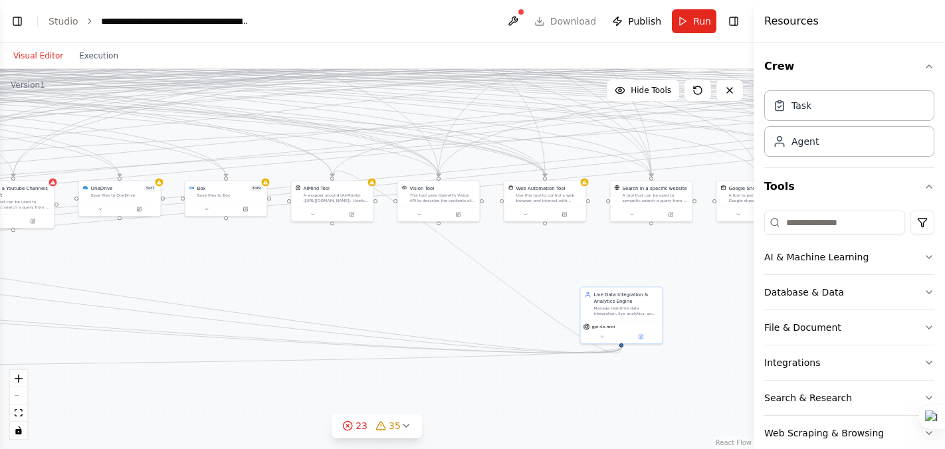
drag, startPoint x: 636, startPoint y: 279, endPoint x: 374, endPoint y: 272, distance: 262.7
click at [374, 272] on div ".deletable-edge-delete-btn { width: 20px; height: 20px; border: 0px solid #ffff…" at bounding box center [377, 259] width 754 height 380
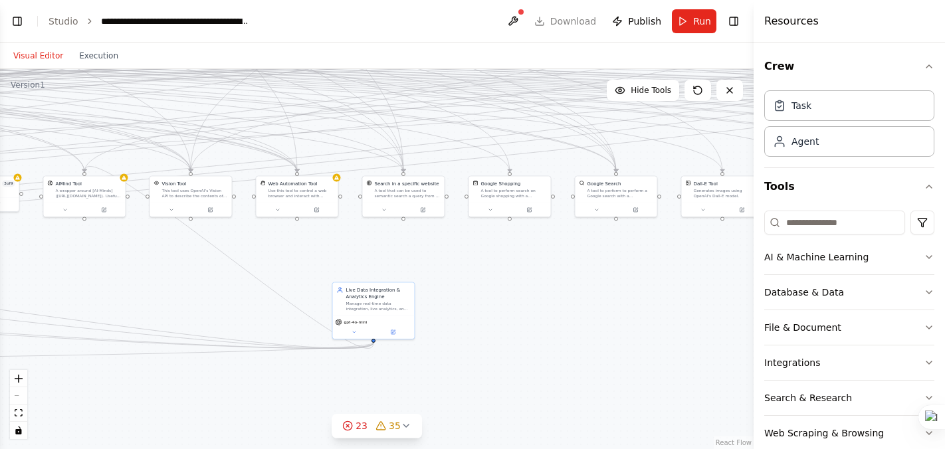
drag, startPoint x: 659, startPoint y: 265, endPoint x: 408, endPoint y: 261, distance: 251.3
click at [408, 261] on div ".deletable-edge-delete-btn { width: 20px; height: 20px; border: 0px solid #ffff…" at bounding box center [377, 259] width 754 height 380
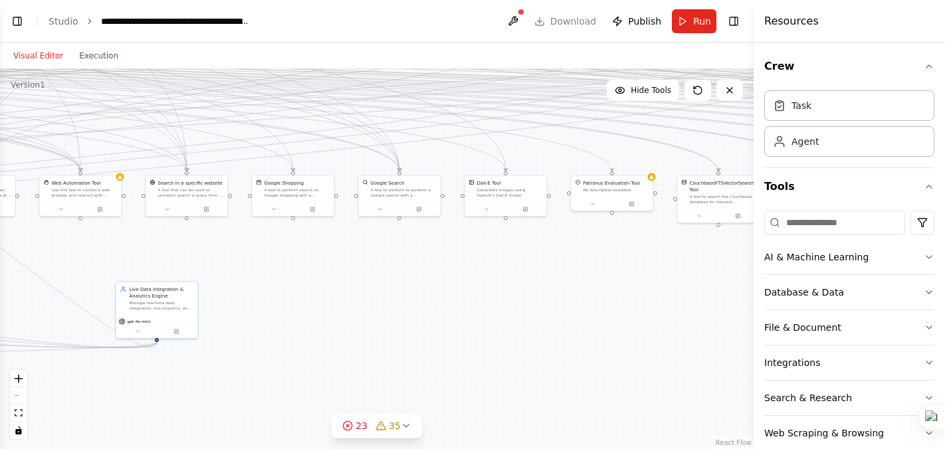
drag, startPoint x: 636, startPoint y: 271, endPoint x: 390, endPoint y: 267, distance: 246.0
click at [390, 267] on div ".deletable-edge-delete-btn { width: 20px; height: 20px; border: 0px solid #ffff…" at bounding box center [377, 259] width 754 height 380
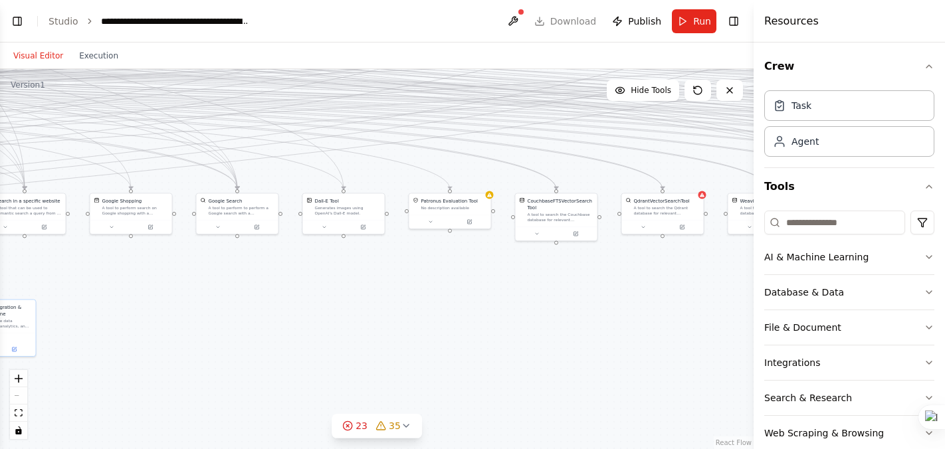
drag, startPoint x: 619, startPoint y: 259, endPoint x: 489, endPoint y: 281, distance: 131.4
click at [489, 281] on div ".deletable-edge-delete-btn { width: 20px; height: 20px; border: 0px solid #ffff…" at bounding box center [377, 259] width 754 height 380
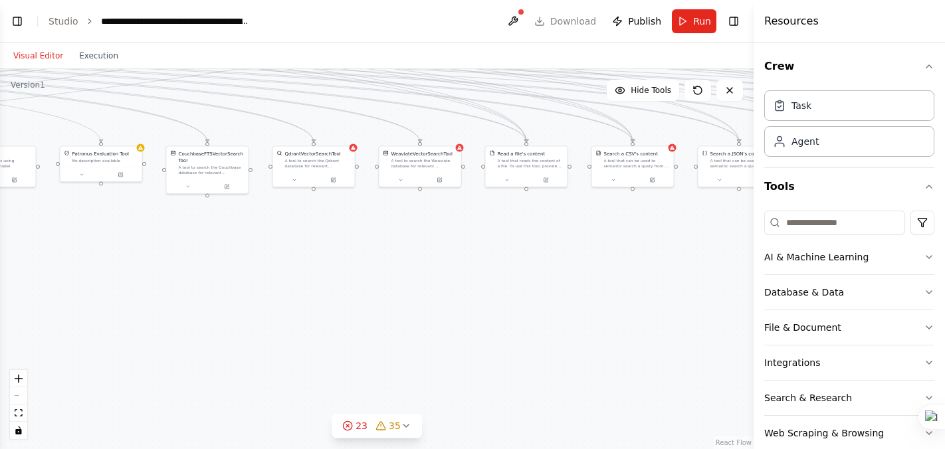
drag, startPoint x: 686, startPoint y: 290, endPoint x: 302, endPoint y: 239, distance: 386.9
click at [302, 239] on div ".deletable-edge-delete-btn { width: 20px; height: 20px; border: 0px solid #ffff…" at bounding box center [377, 259] width 754 height 380
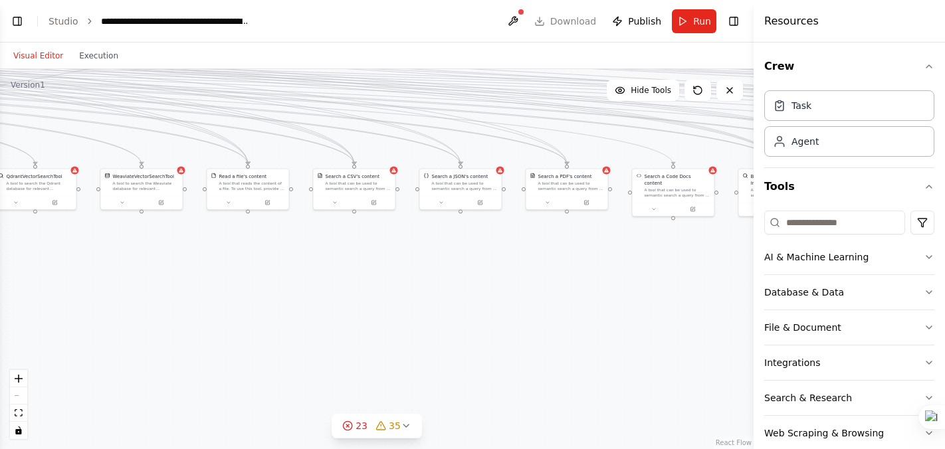
drag, startPoint x: 623, startPoint y: 233, endPoint x: 379, endPoint y: 259, distance: 245.3
click at [379, 259] on div ".deletable-edge-delete-btn { width: 20px; height: 20px; border: 0px solid #ffff…" at bounding box center [377, 259] width 754 height 380
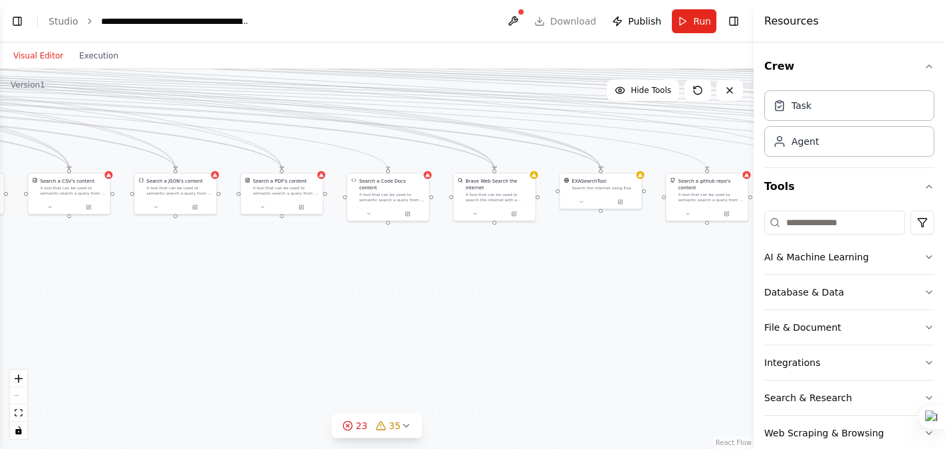
drag, startPoint x: 622, startPoint y: 241, endPoint x: 336, endPoint y: 246, distance: 285.9
click at [336, 246] on div ".deletable-edge-delete-btn { width: 20px; height: 20px; border: 0px solid #ffff…" at bounding box center [377, 259] width 754 height 380
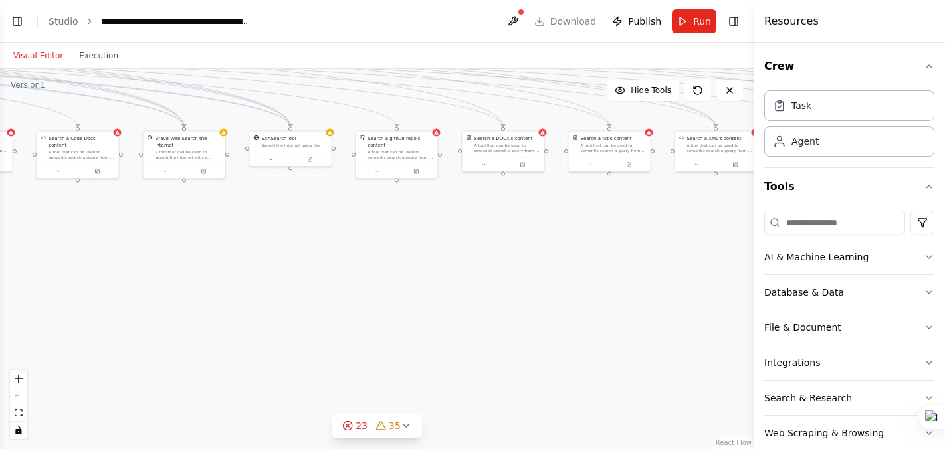
drag, startPoint x: 574, startPoint y: 262, endPoint x: 264, endPoint y: 219, distance: 312.8
click at [264, 219] on div ".deletable-edge-delete-btn { width: 20px; height: 20px; border: 0px solid #ffff…" at bounding box center [377, 259] width 754 height 380
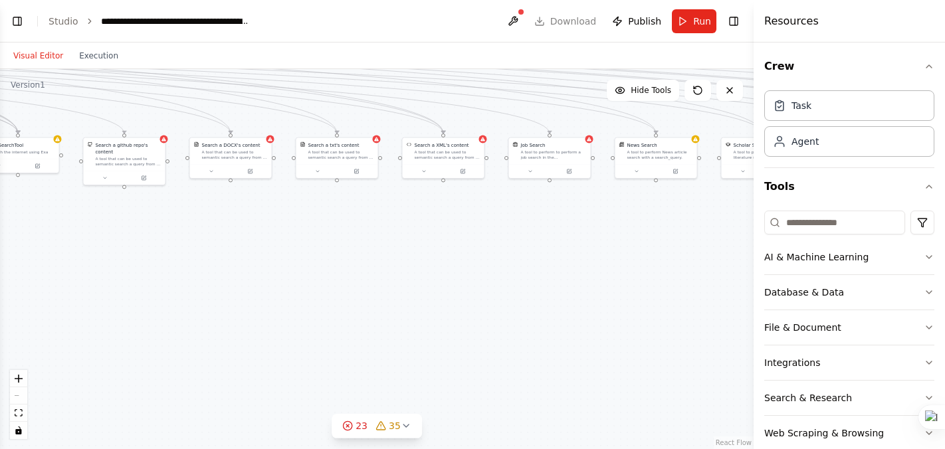
drag, startPoint x: 672, startPoint y: 284, endPoint x: 398, endPoint y: 291, distance: 274.0
click at [398, 291] on div ".deletable-edge-delete-btn { width: 20px; height: 20px; border: 0px solid #ffff…" at bounding box center [377, 259] width 754 height 380
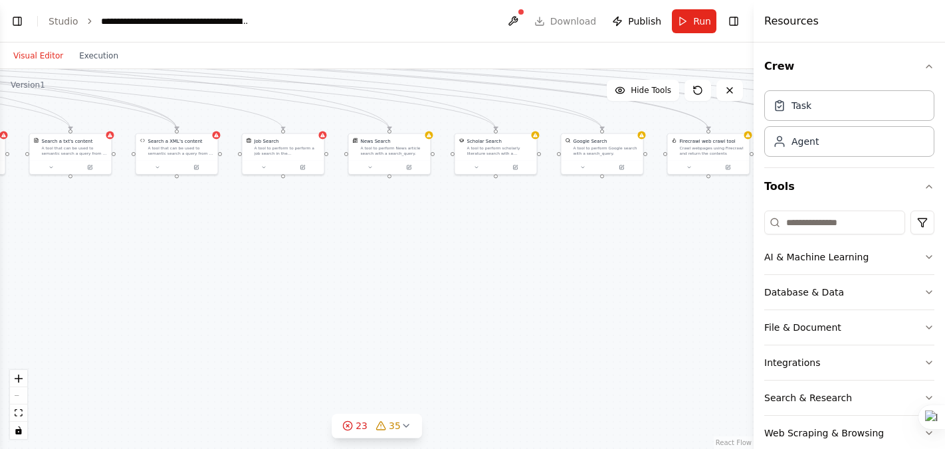
drag, startPoint x: 642, startPoint y: 242, endPoint x: 370, endPoint y: 236, distance: 272.0
click at [370, 237] on div ".deletable-edge-delete-btn { width: 20px; height: 20px; border: 0px solid #ffff…" at bounding box center [377, 259] width 754 height 380
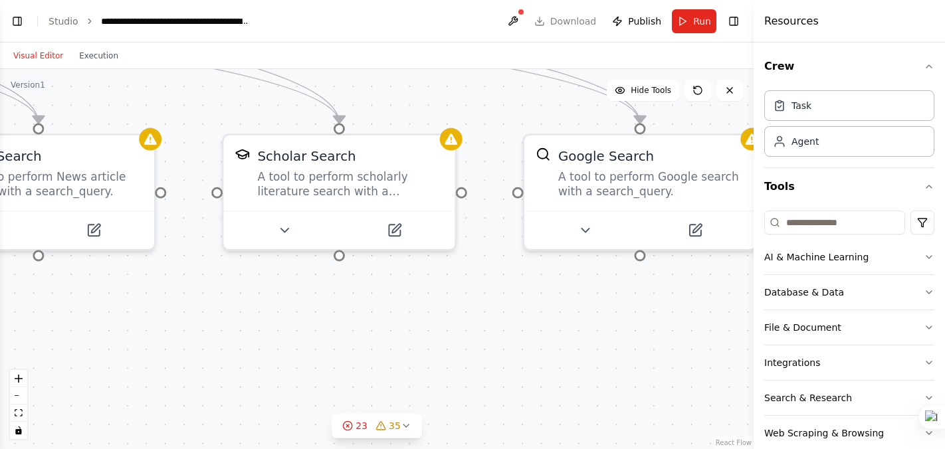
drag, startPoint x: 560, startPoint y: 265, endPoint x: 544, endPoint y: 501, distance: 235.9
click at [544, 449] on html "BETA import os from crewai import Agent, Task, Crew, Process from crewai_tools …" at bounding box center [472, 224] width 945 height 449
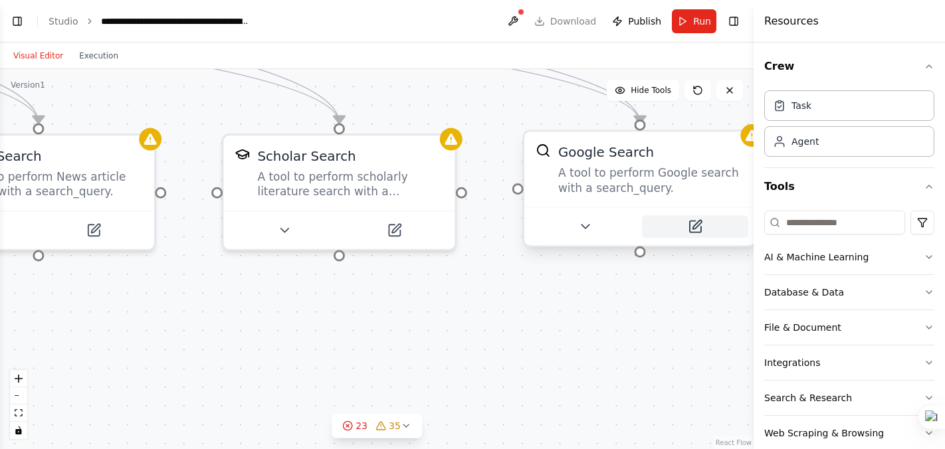
click at [696, 232] on icon at bounding box center [694, 226] width 11 height 11
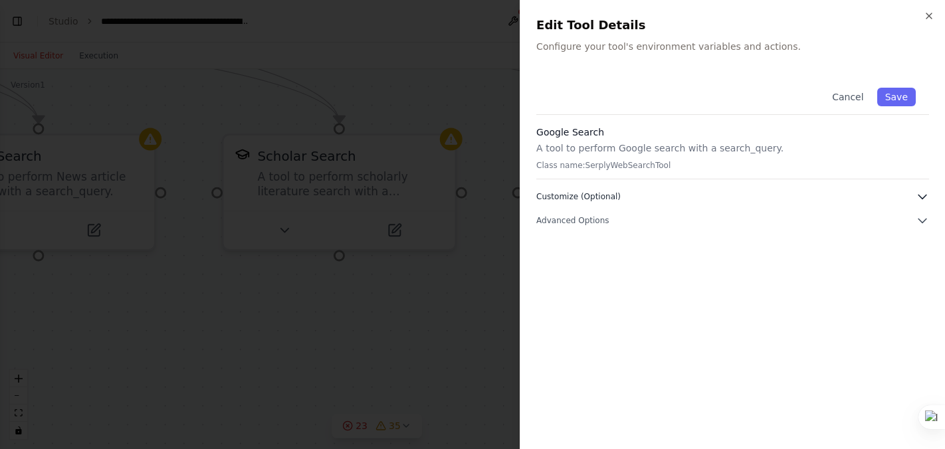
click at [925, 197] on icon "button" at bounding box center [922, 196] width 13 height 13
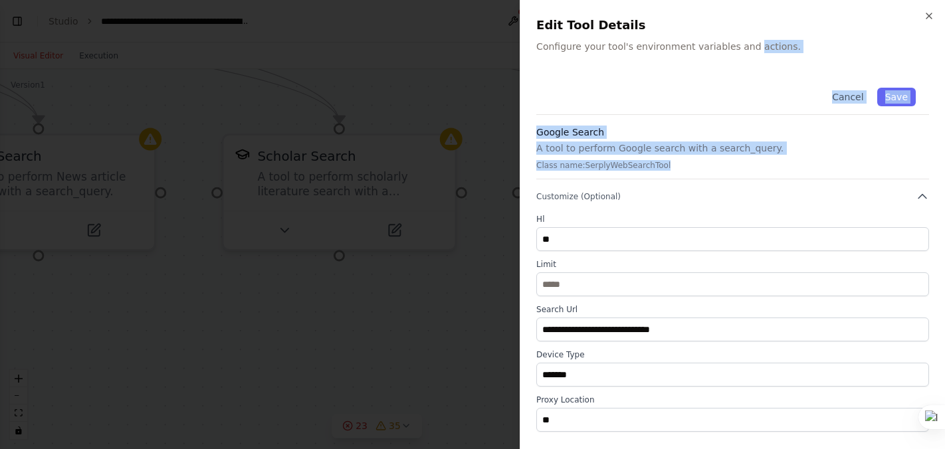
drag, startPoint x: 762, startPoint y: 142, endPoint x: 743, endPoint y: 43, distance: 100.8
click at [743, 43] on div "**********" at bounding box center [732, 224] width 425 height 449
click at [743, 43] on p "Configure your tool's environment variables and actions." at bounding box center [732, 46] width 393 height 13
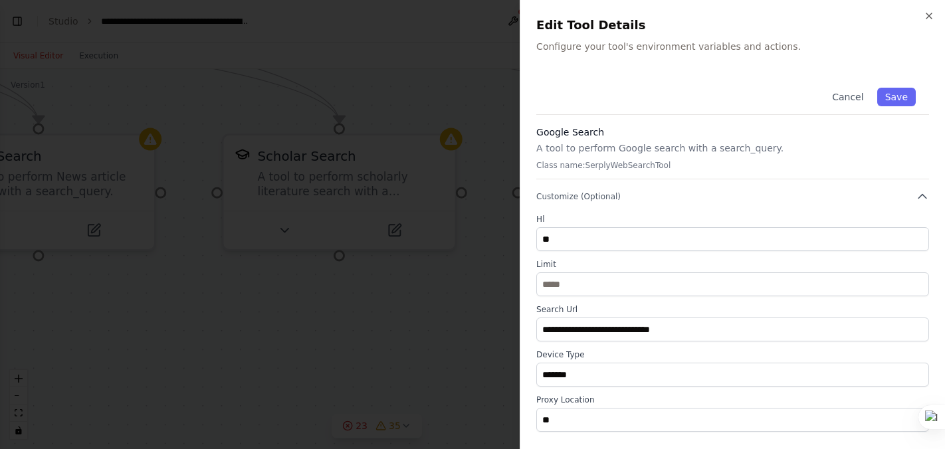
click at [738, 92] on div "Cancel Save" at bounding box center [732, 94] width 393 height 41
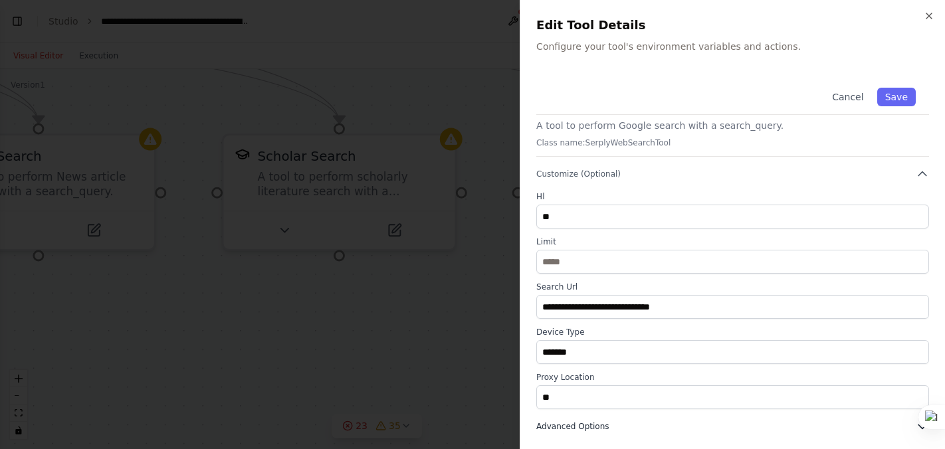
click at [611, 421] on button "Advanced Options" at bounding box center [732, 426] width 393 height 13
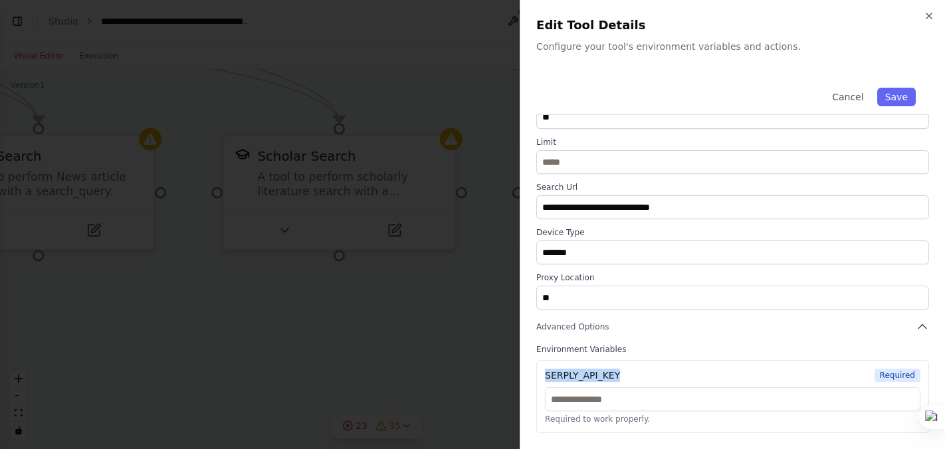
drag, startPoint x: 631, startPoint y: 375, endPoint x: 538, endPoint y: 369, distance: 92.6
click at [538, 369] on div "SERPLY_API_KEY Required Required to work properly." at bounding box center [732, 396] width 393 height 73
copy div "SERPLY_API_KEY"
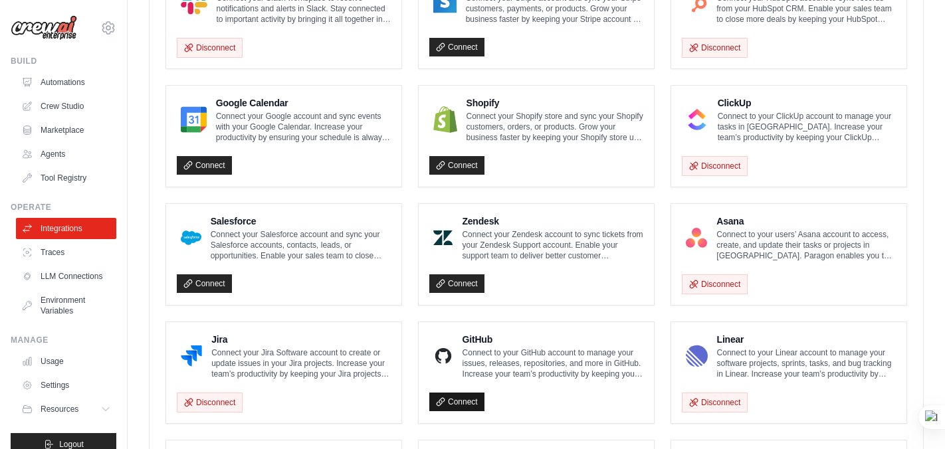
click at [457, 404] on link "Connect" at bounding box center [456, 402] width 55 height 19
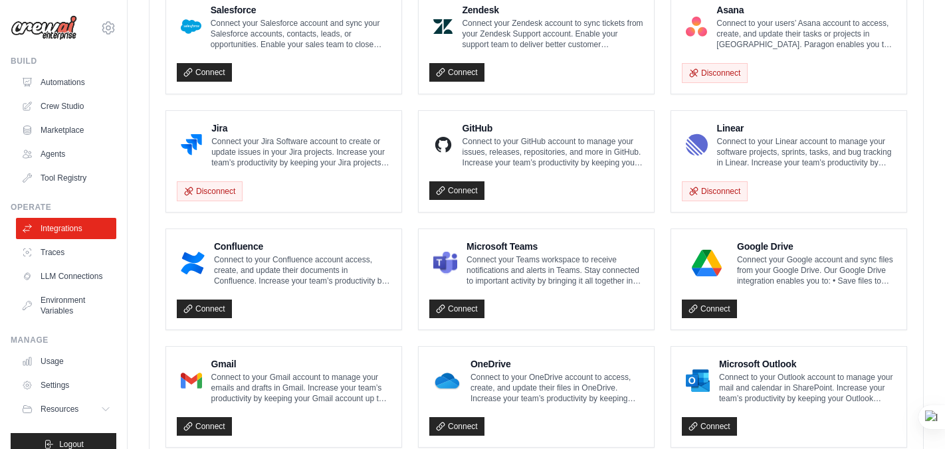
scroll to position [805, 0]
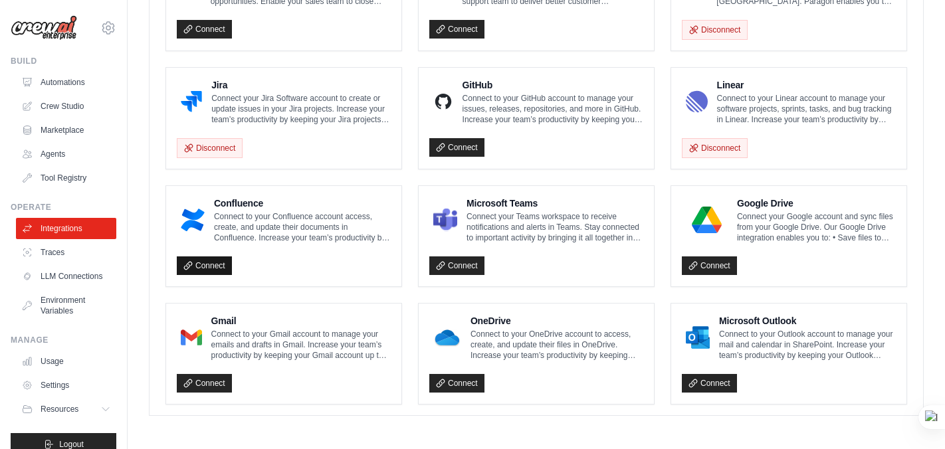
click at [217, 265] on link "Connect" at bounding box center [204, 266] width 55 height 19
